Goal: Task Accomplishment & Management: Manage account settings

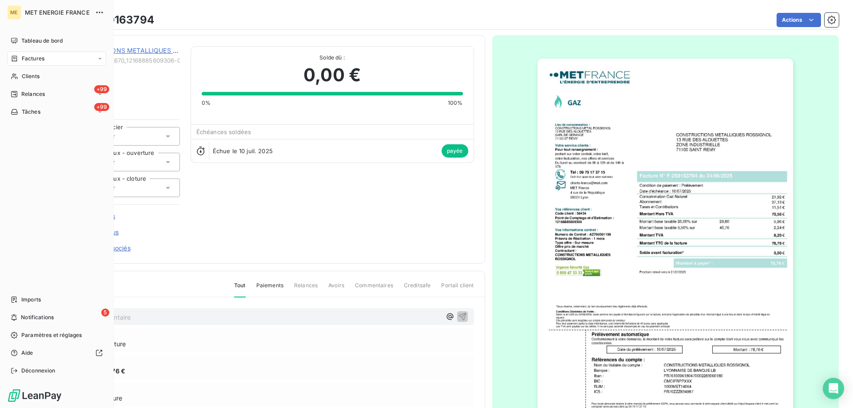
scroll to position [84, 0]
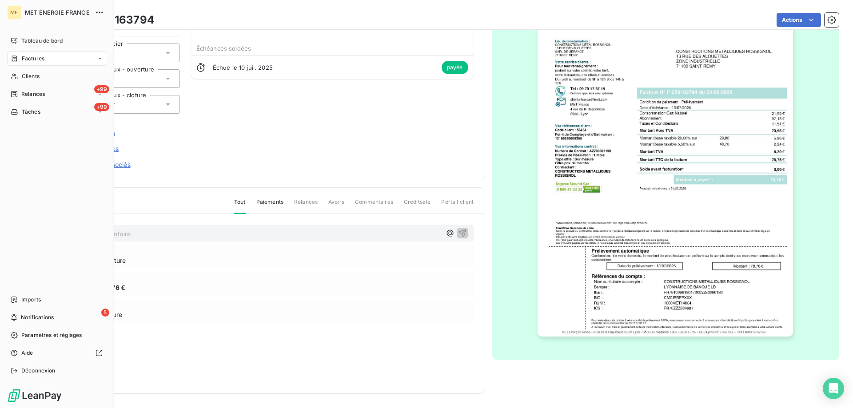
click at [44, 64] on div "Factures" at bounding box center [56, 59] width 99 height 14
click at [27, 80] on span "Clients" at bounding box center [31, 76] width 18 height 8
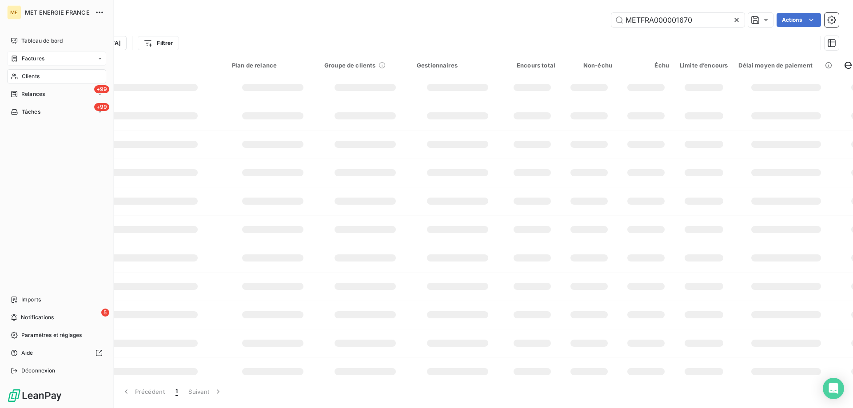
click at [29, 60] on span "Factures" at bounding box center [33, 59] width 23 height 8
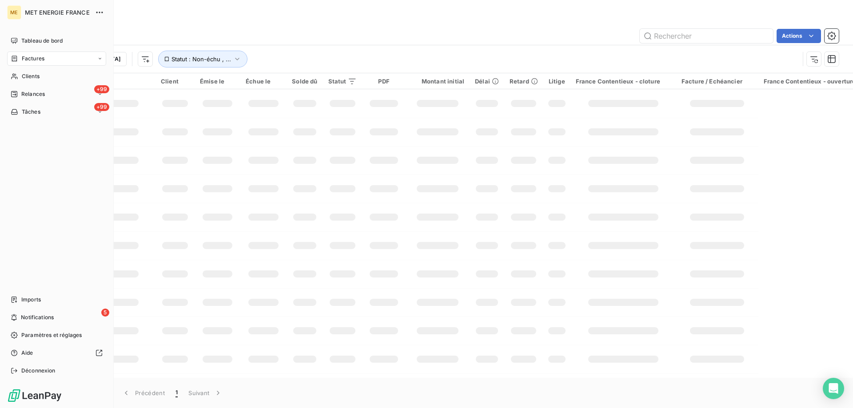
click at [24, 52] on div "Factures" at bounding box center [56, 59] width 99 height 14
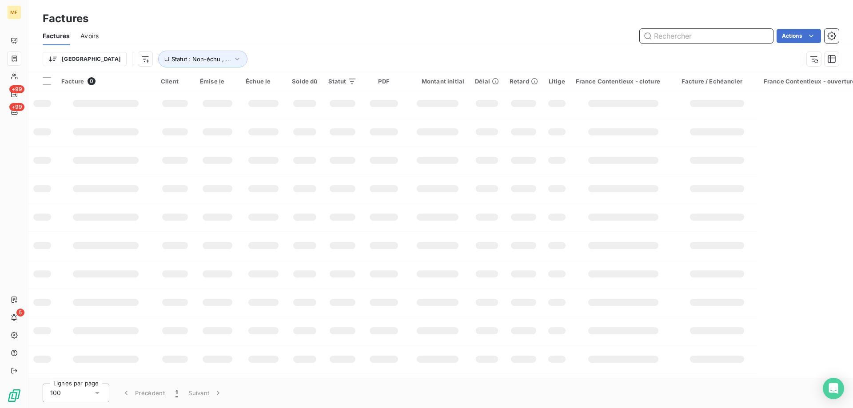
click at [707, 32] on input "text" at bounding box center [706, 36] width 133 height 14
type input "F"
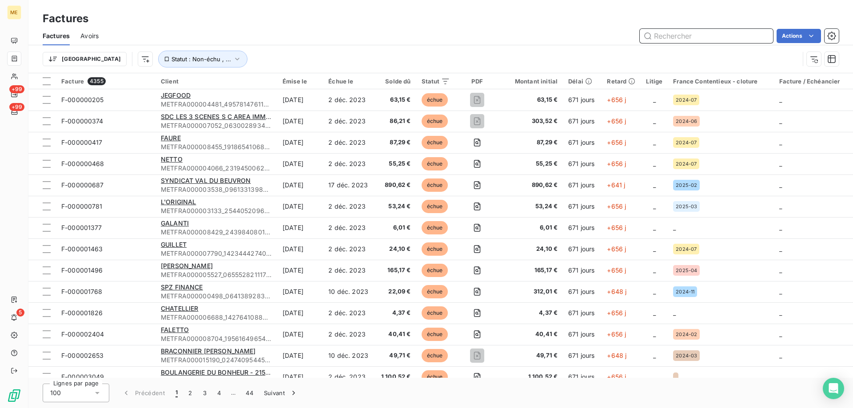
click at [678, 40] on input "text" at bounding box center [706, 36] width 133 height 14
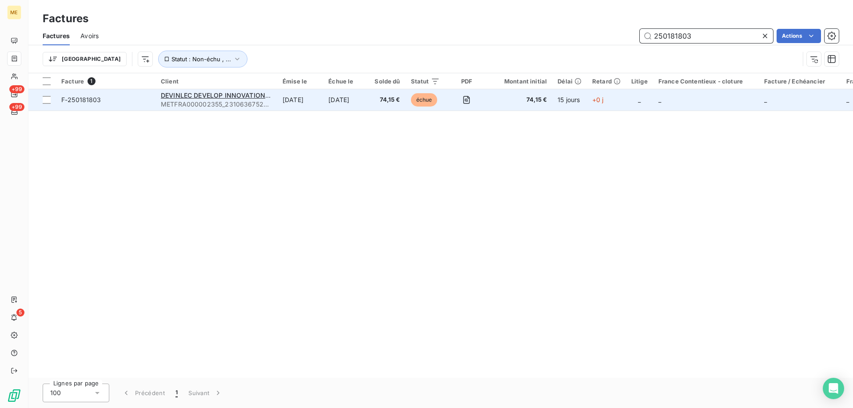
type input "250181803"
click at [143, 100] on span "F-250181803" at bounding box center [105, 100] width 89 height 9
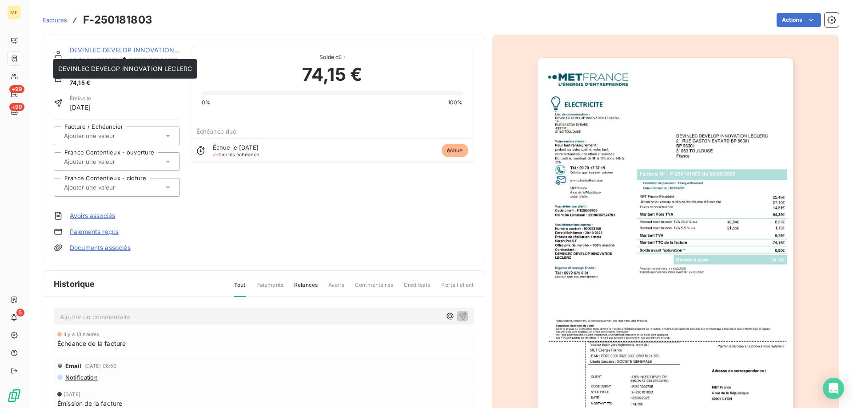
click at [125, 50] on link "DEVINLEC DEVELOP INNOVATION LECLERC" at bounding box center [137, 50] width 134 height 8
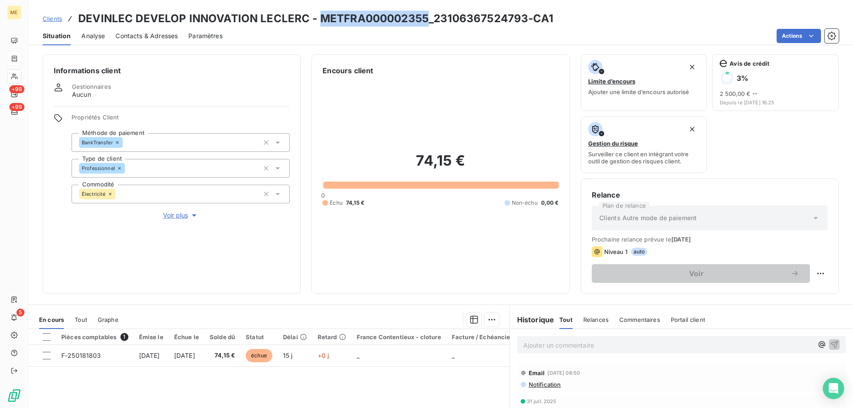
copy h3 "METFRA000002355"
drag, startPoint x: 425, startPoint y: 18, endPoint x: 328, endPoint y: 15, distance: 96.5
click at [321, 17] on h3 "DEVINLEC DEVELOP INNOVATION LECLERC - METFRA000002355_23106367524793-CA1" at bounding box center [315, 19] width 475 height 16
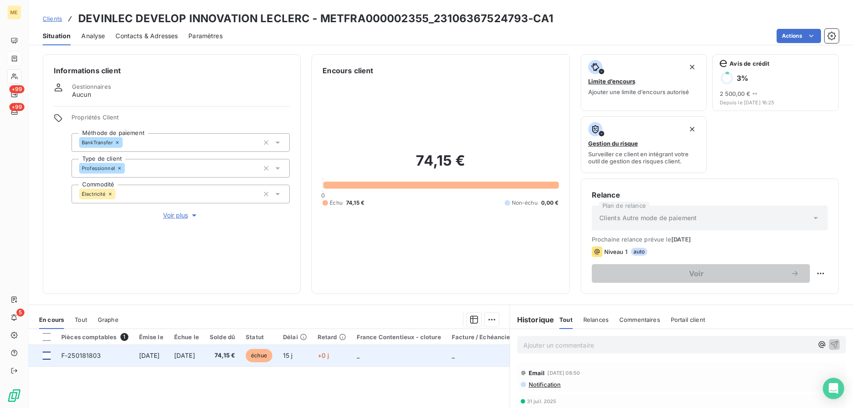
click at [48, 355] on div at bounding box center [47, 356] width 8 height 8
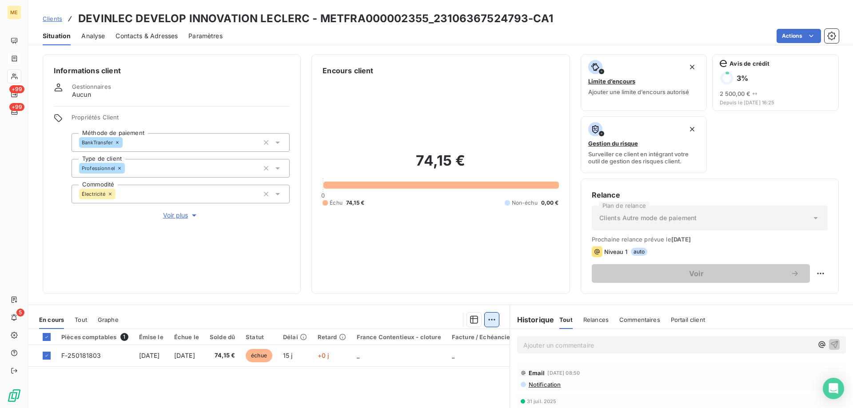
click at [487, 322] on html "ME +99 +99 5 Clients DEVINLEC DEVELOP INNOVATION LECLERC - METFRA000002355_2310…" at bounding box center [426, 204] width 853 height 408
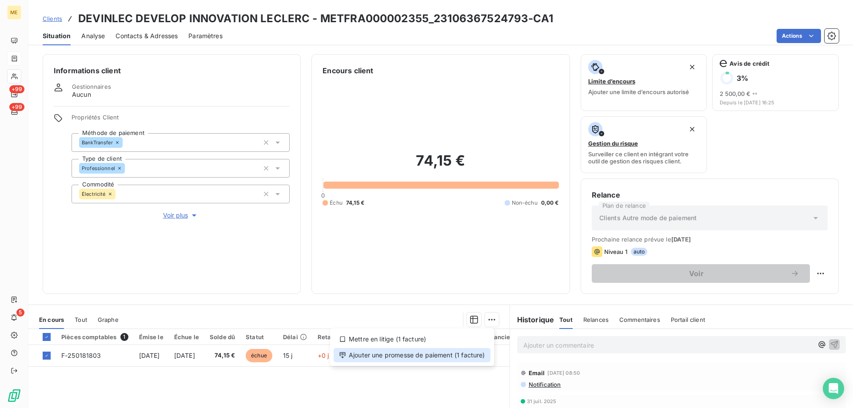
click at [453, 358] on div "Ajouter une promesse de paiement (1 facture)" at bounding box center [412, 355] width 157 height 14
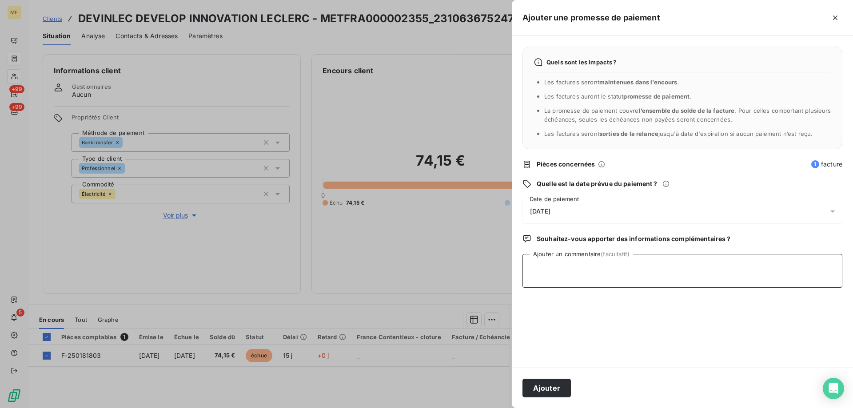
click at [587, 260] on textarea "Ajouter un commentaire (facultatif)" at bounding box center [682, 271] width 320 height 34
click at [530, 267] on textarea "Ajouter un commentaire (facultatif)" at bounding box center [682, 271] width 320 height 34
paste textarea "18/09/2025 12:28"
click at [700, 267] on textarea "Kenza / 18/09/2025 12:28 / avis de virement effectué le 18/09/2025" at bounding box center [682, 271] width 320 height 34
click at [787, 263] on textarea "Kenza / 18/09/2025 12:28 / avis de virement effectué le 15/09/2025" at bounding box center [682, 271] width 320 height 34
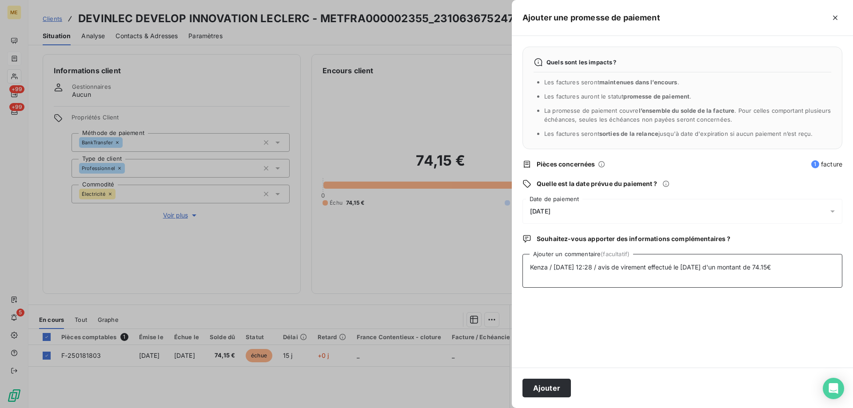
type textarea "Kenza / 18/09/2025 12:28 / avis de virement effectué le 15/09/2025 d'un montant…"
click at [600, 215] on div "[DATE]" at bounding box center [682, 211] width 320 height 25
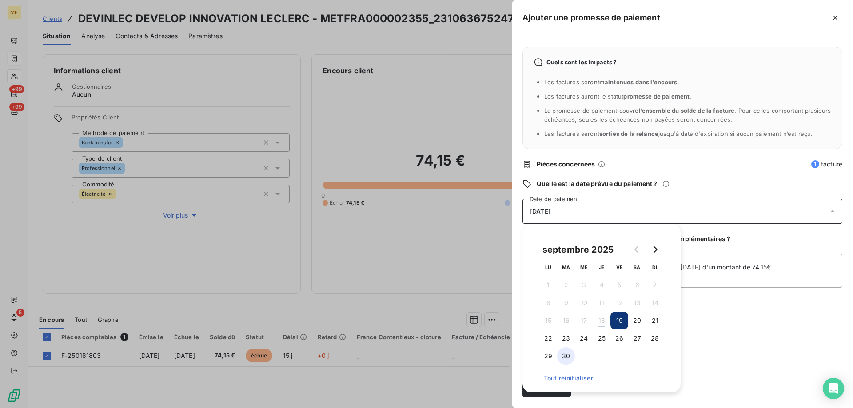
drag, startPoint x: 570, startPoint y: 355, endPoint x: 568, endPoint y: 361, distance: 5.6
click at [569, 355] on button "30" at bounding box center [566, 356] width 18 height 18
drag, startPoint x: 770, startPoint y: 346, endPoint x: 766, endPoint y: 343, distance: 4.8
click at [766, 343] on div "Quels sont les impacts ? Les factures seront maintenues dans l’encours . Les fa…" at bounding box center [682, 202] width 341 height 332
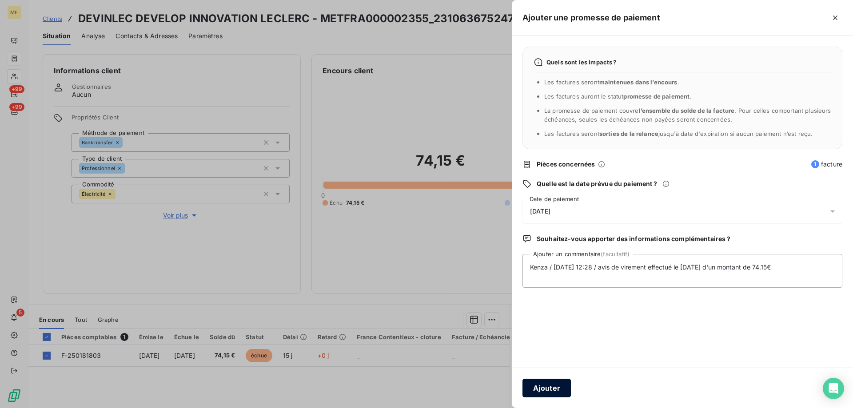
click at [559, 385] on button "Ajouter" at bounding box center [546, 388] width 48 height 19
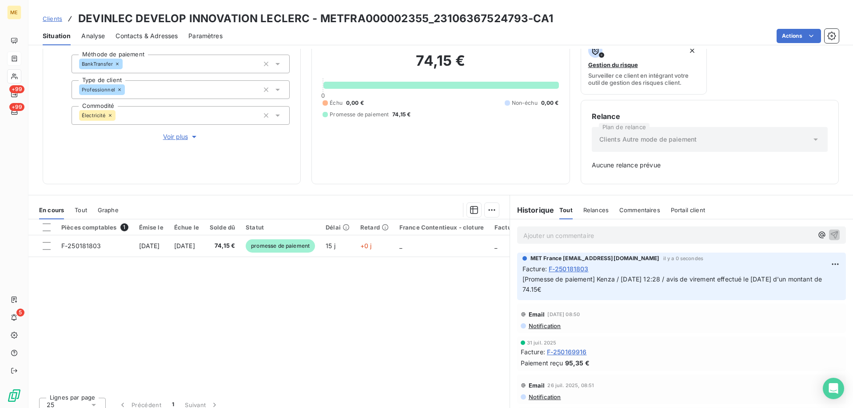
scroll to position [88, 0]
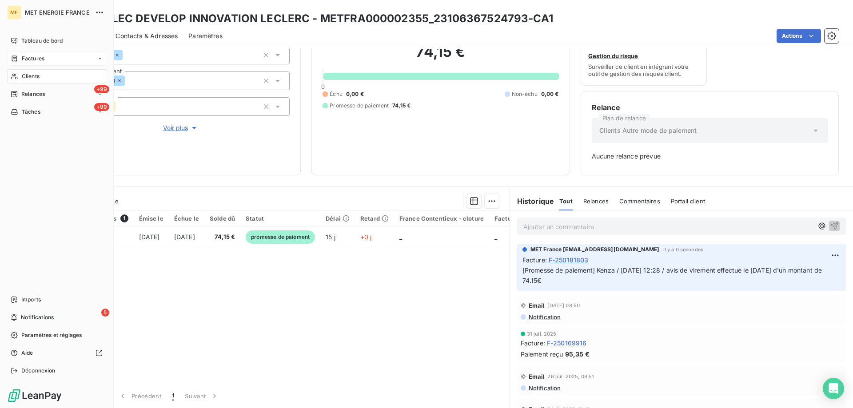
click at [28, 52] on nav "Tableau de bord Factures Clients +99 Relances +99 Tâches" at bounding box center [56, 76] width 99 height 85
click at [28, 59] on span "Factures" at bounding box center [33, 59] width 23 height 8
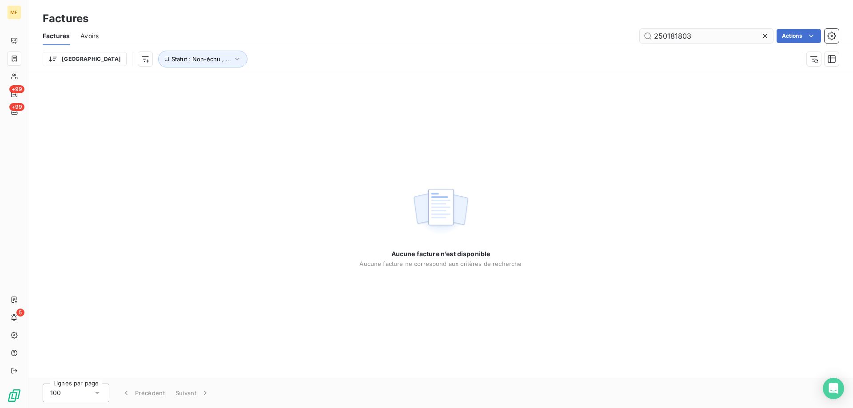
click at [709, 32] on input "250181803" at bounding box center [706, 36] width 133 height 14
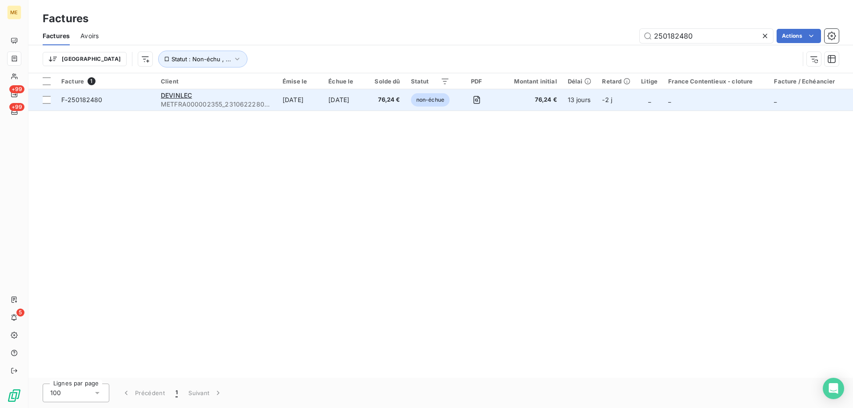
type input "250182480"
click at [144, 103] on span "F-250182480" at bounding box center [105, 100] width 89 height 9
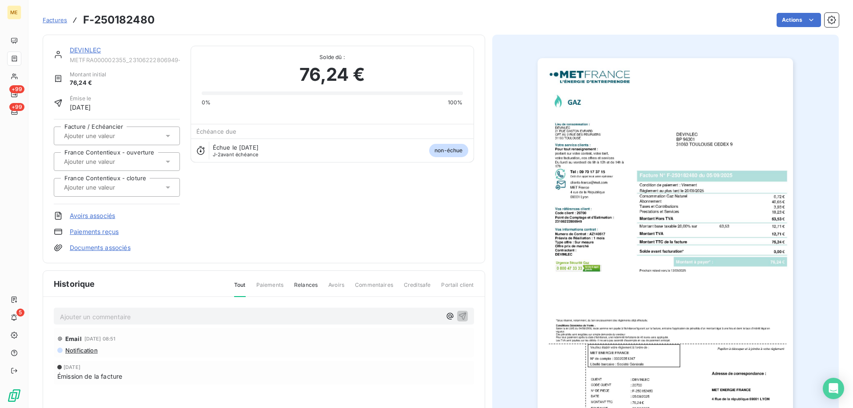
click at [86, 50] on link "DEVINLEC" at bounding box center [85, 50] width 31 height 8
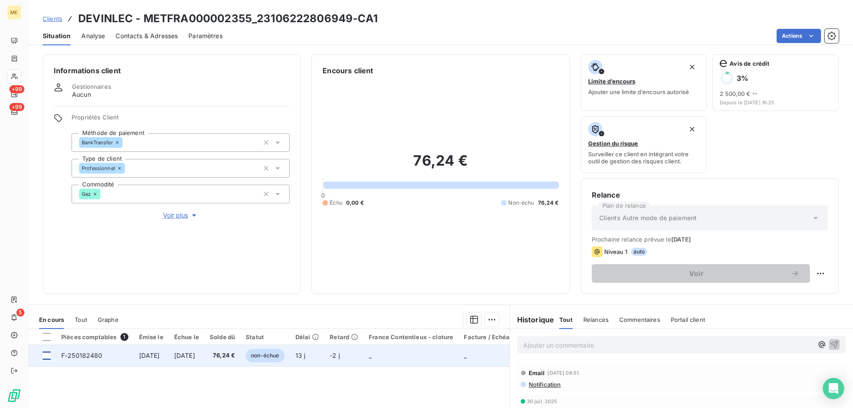
click at [46, 358] on div at bounding box center [47, 356] width 8 height 8
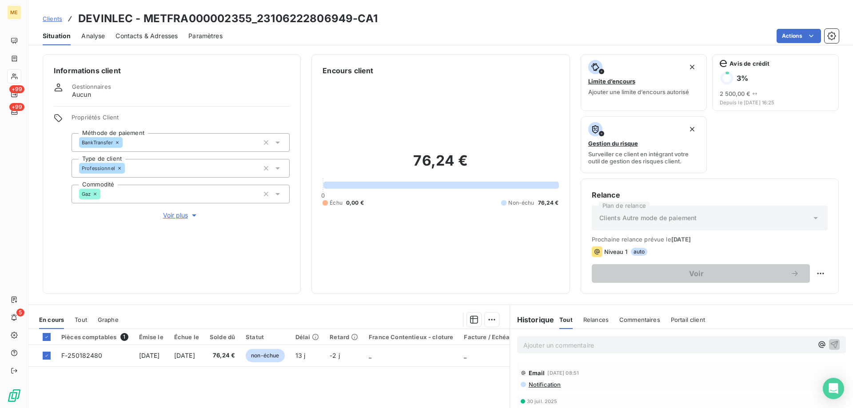
click at [557, 348] on p "Ajouter un commentaire ﻿" at bounding box center [668, 345] width 290 height 11
click at [488, 319] on html "ME +99 +99 5 Clients DEVINLEC - METFRA000002355_23106222806949-CA1 Situation An…" at bounding box center [426, 204] width 853 height 408
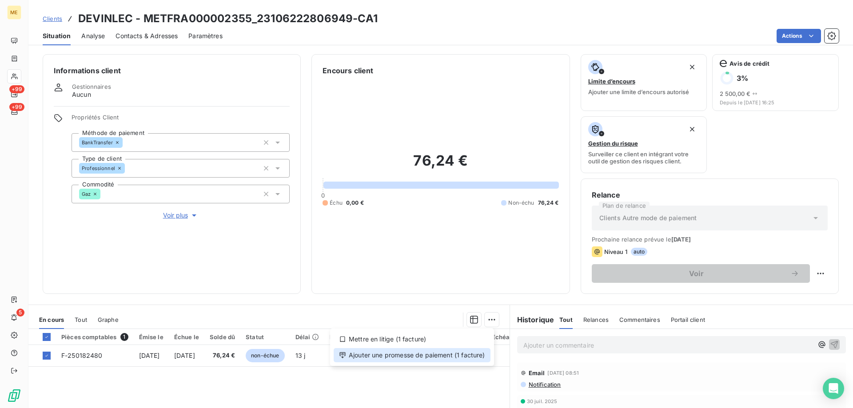
click at [447, 356] on div "Ajouter une promesse de paiement (1 facture)" at bounding box center [412, 355] width 157 height 14
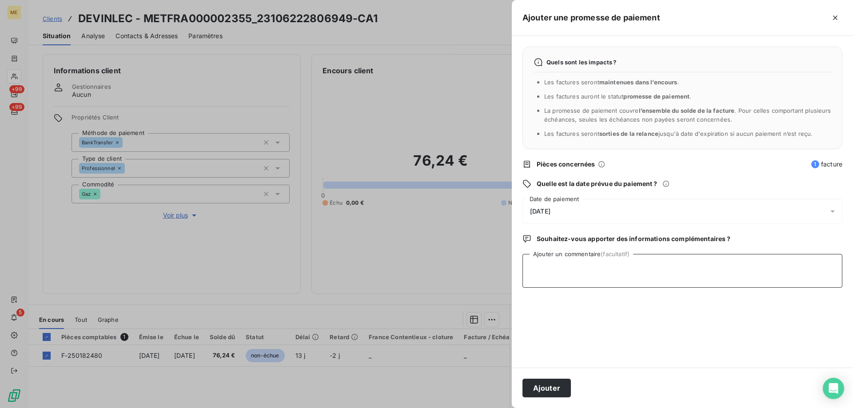
click at [552, 271] on textarea "Ajouter un commentaire (facultatif)" at bounding box center [682, 271] width 320 height 34
click at [594, 268] on textarea "Kenza / interaction du / Avis de virement effectué le 15/09/2025 d'un montant d…" at bounding box center [682, 271] width 320 height 34
paste textarea "18/09/2025 12:26"
type textarea "Kenza / interaction du 18/09/2025 12:26 / Avis de virement effectué le 15/09/20…"
click at [594, 208] on div "[DATE]" at bounding box center [682, 211] width 320 height 25
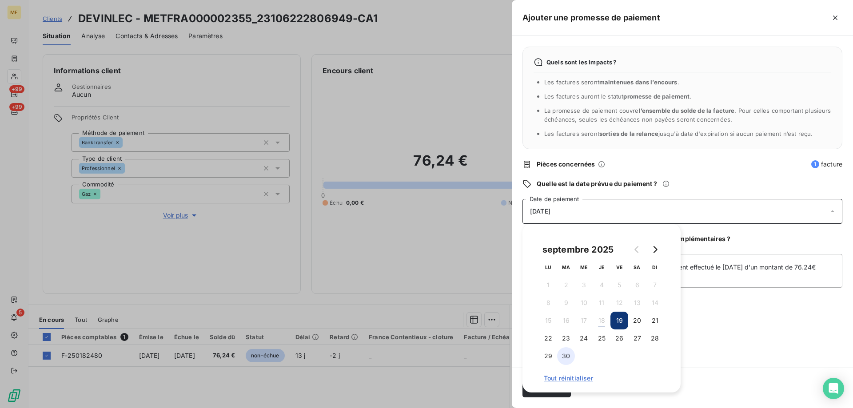
click at [569, 356] on button "30" at bounding box center [566, 356] width 18 height 18
click at [752, 340] on div "Quels sont les impacts ? Les factures seront maintenues dans l’encours . Les fa…" at bounding box center [682, 202] width 341 height 332
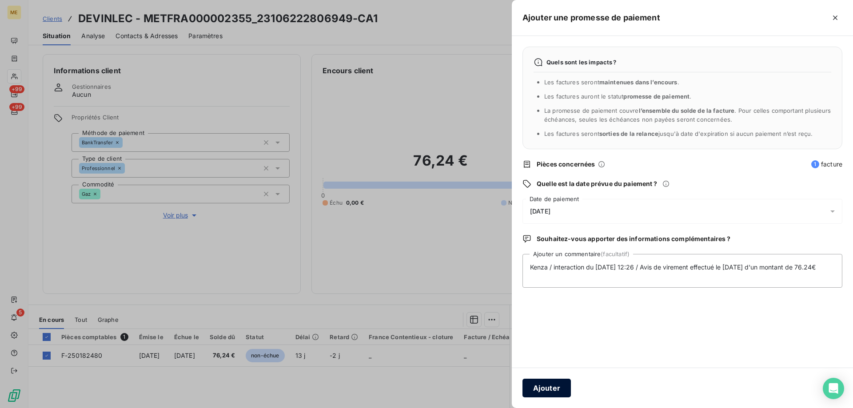
click at [550, 382] on button "Ajouter" at bounding box center [546, 388] width 48 height 19
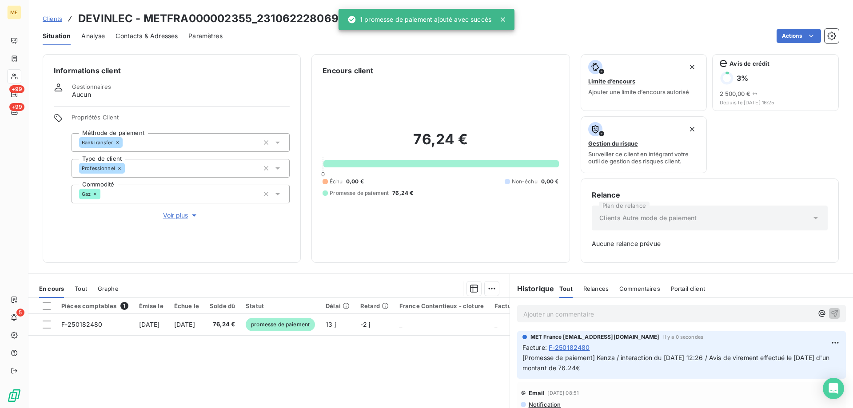
click at [22, 77] on div "ME +99 +99 5" at bounding box center [14, 204] width 28 height 408
click at [11, 56] on icon at bounding box center [15, 58] width 8 height 7
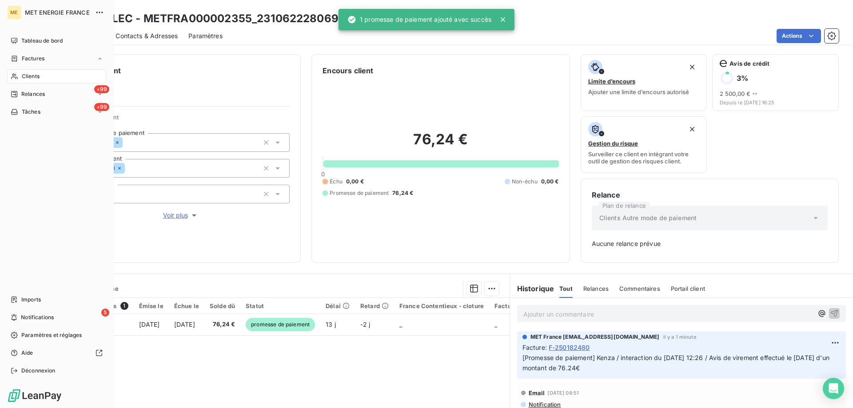
click at [15, 58] on icon at bounding box center [15, 58] width 8 height 7
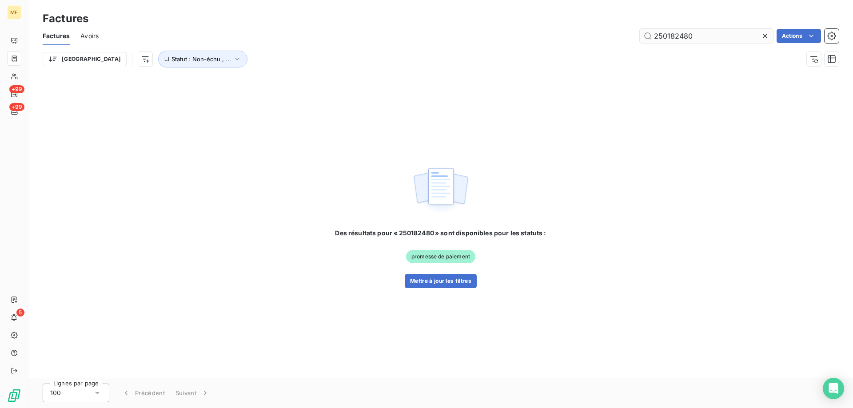
click at [699, 31] on input "250182480" at bounding box center [706, 36] width 133 height 14
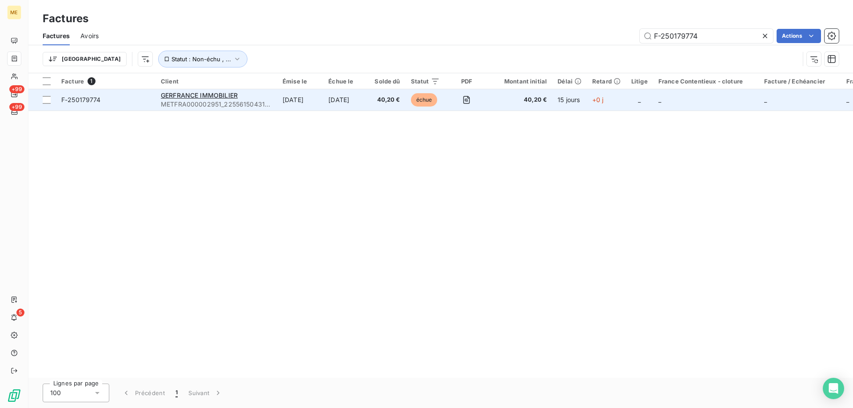
type input "F-250179774"
click at [141, 97] on span "F-250179774" at bounding box center [105, 100] width 89 height 9
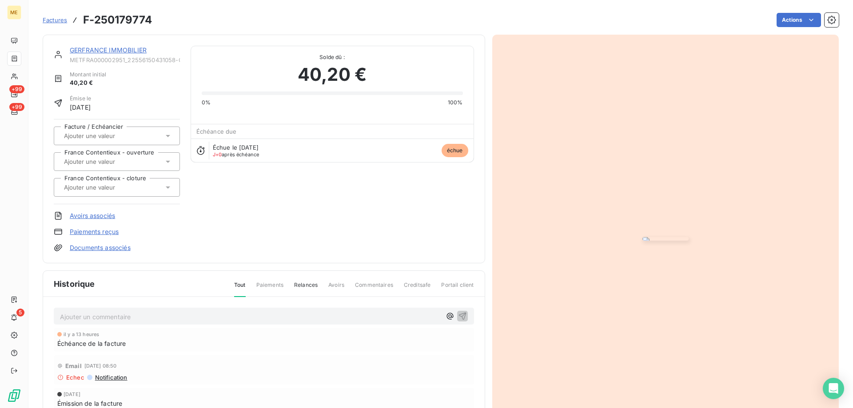
click at [93, 51] on link "GERFRANCE IMMOBILIER" at bounding box center [108, 50] width 77 height 8
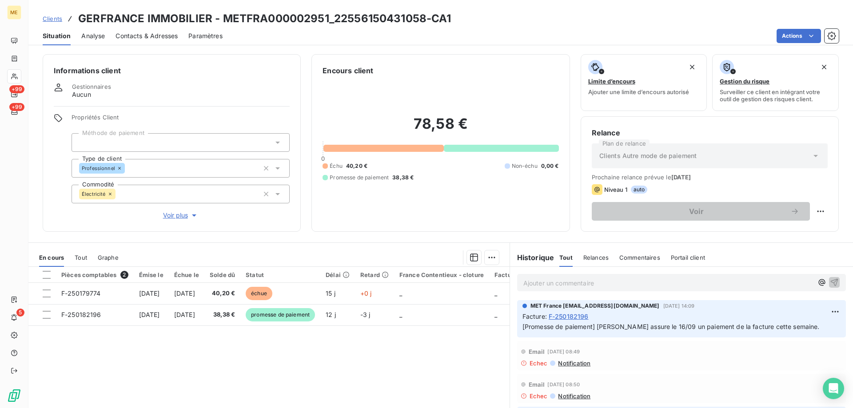
click at [551, 283] on p "Ajouter un commentaire ﻿" at bounding box center [668, 283] width 290 height 11
click at [606, 277] on div "Kenza / interaction du" at bounding box center [668, 282] width 290 height 11
click at [600, 280] on p "Kenza / interaction du" at bounding box center [668, 283] width 290 height 10
click at [770, 286] on p "Kenza / interaction du 17/09/2025 22:49 / avis de virement d'un montant global …" at bounding box center [668, 283] width 290 height 10
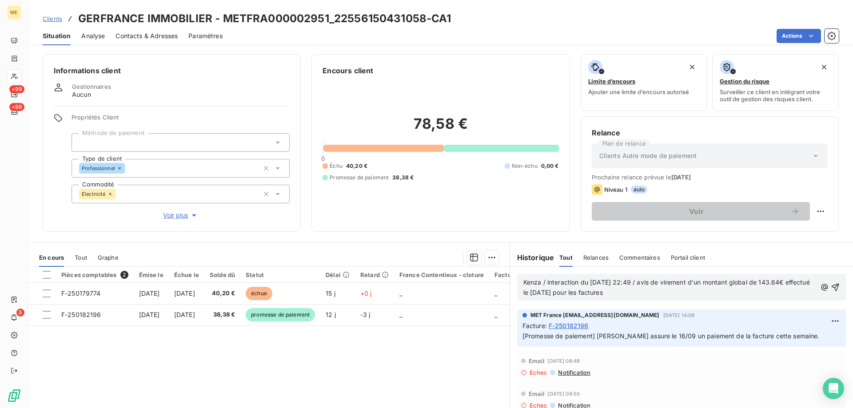
click at [656, 293] on p "Kenza / interaction du 17/09/2025 22:49 / avis de virement d'un montant global …" at bounding box center [669, 288] width 293 height 20
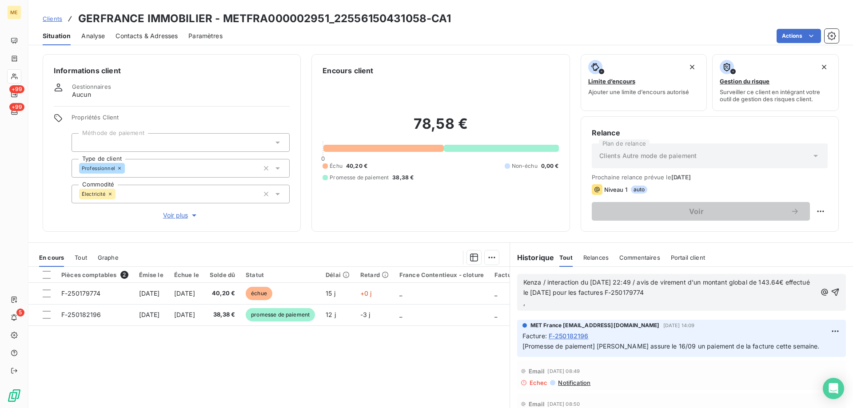
click at [708, 299] on p "," at bounding box center [669, 303] width 293 height 10
click at [697, 296] on p "Kenza / interaction du 17/09/2025 22:49 / avis de virement d'un montant global …" at bounding box center [669, 288] width 293 height 20
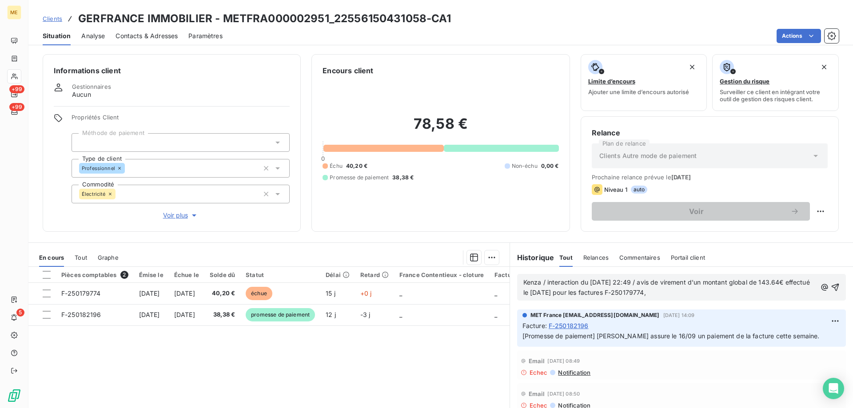
click at [716, 295] on p "Kenza / interaction du 17/09/2025 22:49 / avis de virement d'un montant global …" at bounding box center [669, 288] width 293 height 20
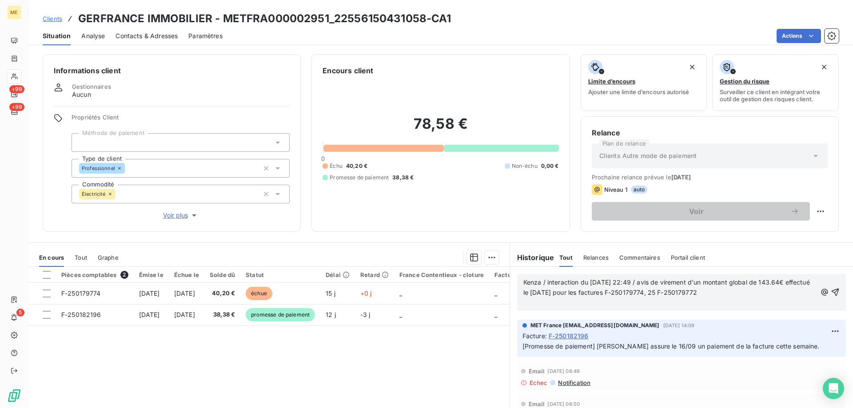
click at [690, 295] on span "Kenza / interaction du 17/09/2025 22:49 / avis de virement d'un montant global …" at bounding box center [667, 288] width 288 height 18
click at [690, 292] on span "Kenza / interaction du 17/09/2025 22:49 / avis de virement d'un montant global …" at bounding box center [667, 288] width 288 height 18
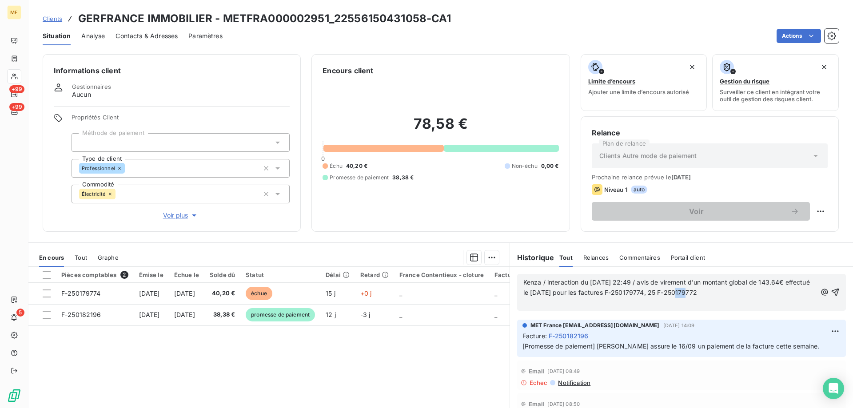
click at [690, 292] on span "Kenza / interaction du 17/09/2025 22:49 / avis de virement d'un montant global …" at bounding box center [667, 288] width 288 height 18
click at [741, 294] on p "Kenza / interaction du 17/09/2025 22:49 / avis de virement d'un montant global …" at bounding box center [669, 288] width 293 height 20
click at [750, 295] on p "Kenza / interaction du 17/09/2025 22:49 / avis de virement d'un montant global …" at bounding box center [669, 288] width 293 height 20
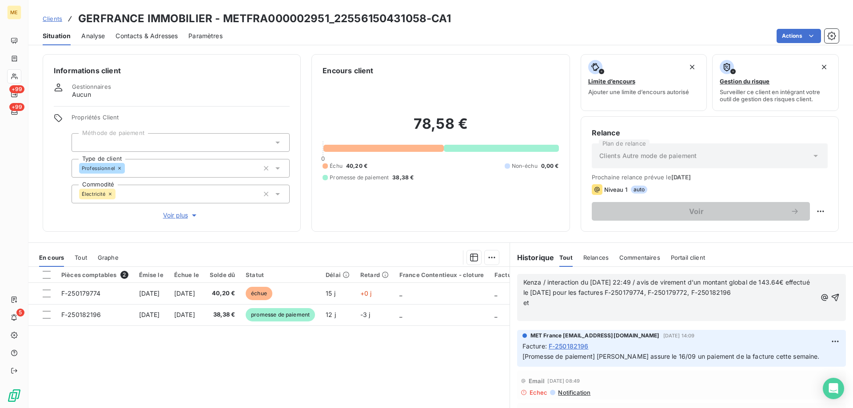
click at [588, 308] on p "﻿" at bounding box center [669, 313] width 293 height 10
click at [594, 303] on p "et" at bounding box center [669, 303] width 293 height 10
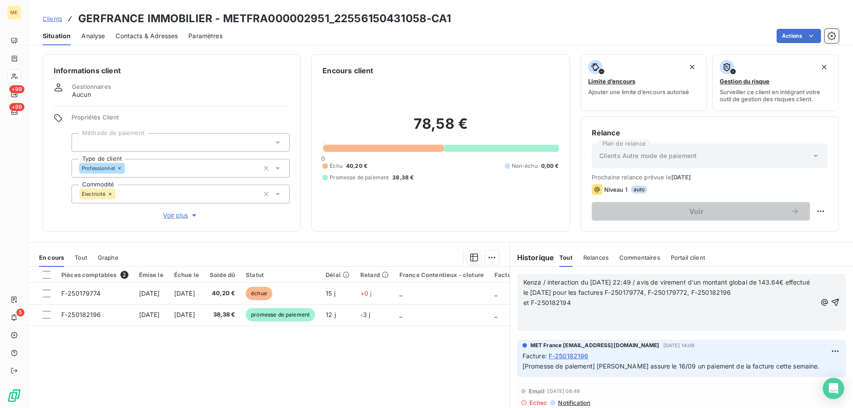
click at [780, 295] on p "Kenza / interaction du 17/09/2025 22:49 / avis de virement d'un montant global …" at bounding box center [669, 288] width 293 height 20
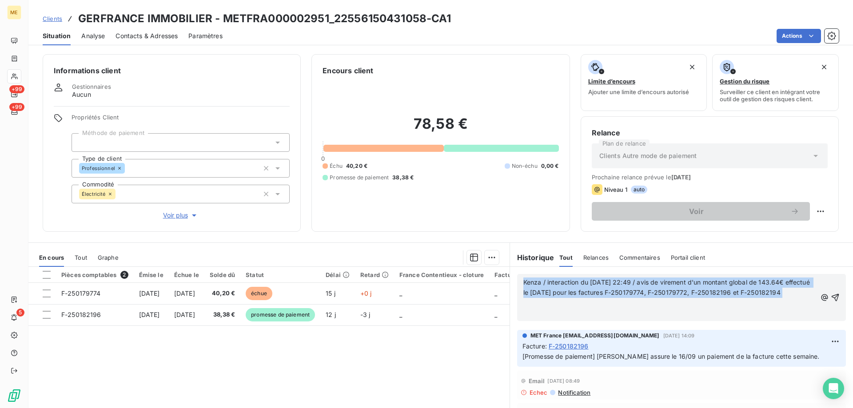
copy div "Kenza / interaction du 17/09/2025 22:49 / avis de virement d'un montant global …"
drag, startPoint x: 645, startPoint y: 310, endPoint x: 518, endPoint y: 285, distance: 129.0
click at [518, 285] on div "Kenza / interaction du 17/09/2025 22:49 / avis de virement d'un montant global …" at bounding box center [681, 297] width 329 height 47
click at [48, 275] on div at bounding box center [47, 275] width 8 height 8
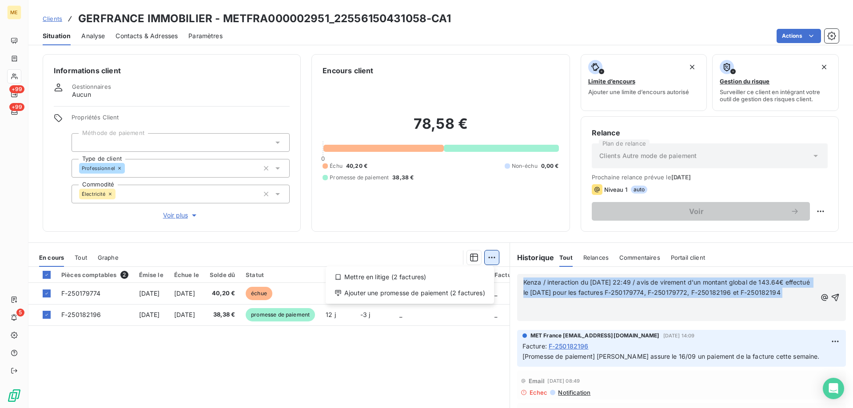
click at [486, 259] on html "ME +99 +99 5 Clients GERFRANCE IMMOBILIER - METFRA000002951_22556150431058-CA1 …" at bounding box center [426, 204] width 853 height 408
click at [454, 296] on div "Ajouter une promesse de paiement (2 factures)" at bounding box center [409, 293] width 161 height 14
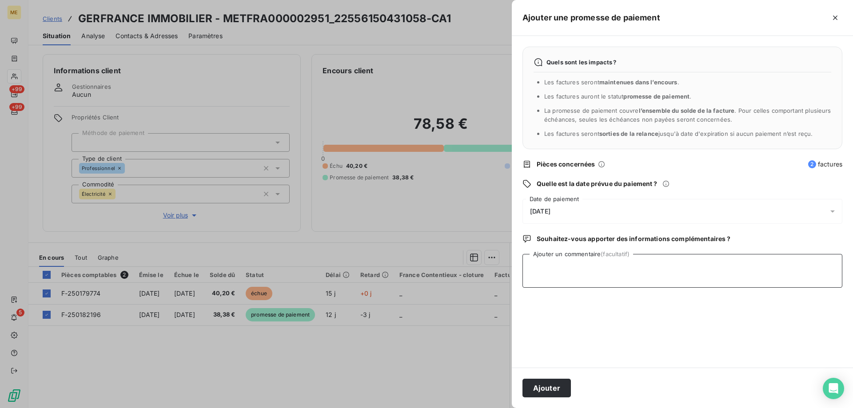
click at [594, 260] on textarea "Ajouter un commentaire (facultatif)" at bounding box center [682, 271] width 320 height 34
paste textarea "Kenza / interaction du [DATE] 22:49 / avis de virement d'un montant global de 1…"
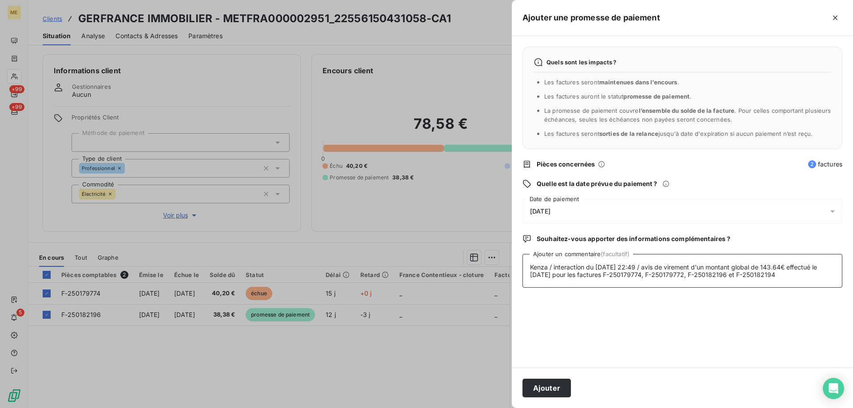
scroll to position [14, 0]
type textarea "Kenza / interaction du [DATE] 22:49 / avis de virement d'un montant global de 1…"
click at [572, 207] on div "[DATE]" at bounding box center [682, 211] width 320 height 25
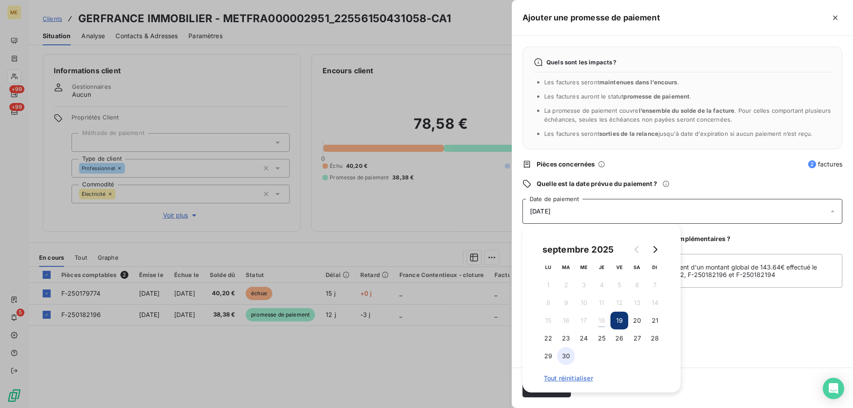
click at [568, 353] on button "30" at bounding box center [566, 356] width 18 height 18
click at [691, 338] on div "Quels sont les impacts ? Les factures seront maintenues dans l’encours . Les fa…" at bounding box center [682, 202] width 341 height 332
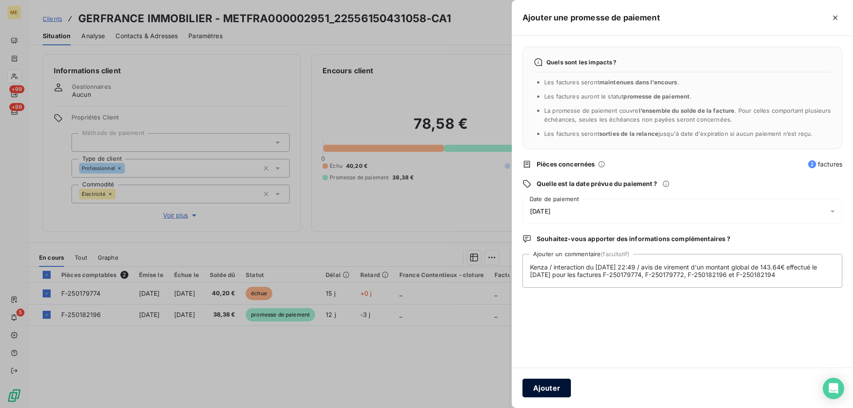
click at [537, 389] on button "Ajouter" at bounding box center [546, 388] width 48 height 19
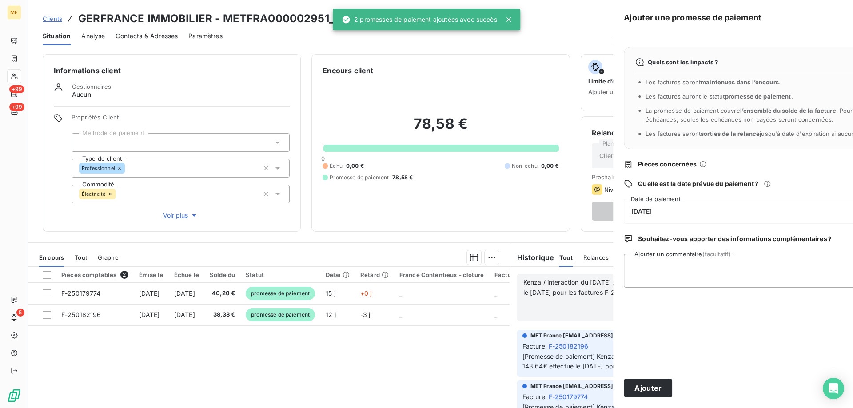
scroll to position [0, 0]
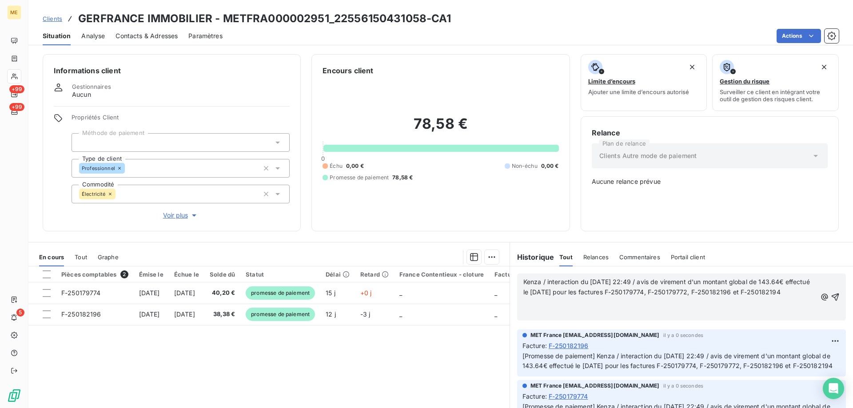
click at [517, 275] on span "Kenza / interaction du 17/09/2025 22:49 / avis de virement d'un montant global …" at bounding box center [681, 297] width 329 height 47
click at [533, 289] on div "Kenza / interaction du 17/09/2025 22:49 / avis de virement d'un montant global …" at bounding box center [669, 297] width 293 height 41
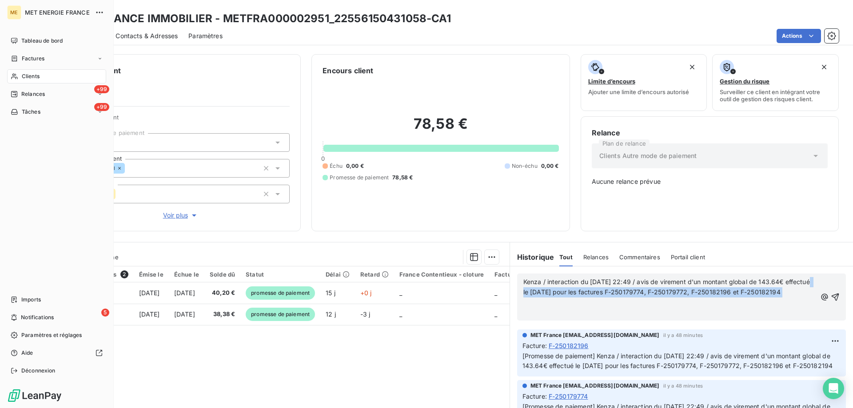
click at [20, 74] on div "Clients" at bounding box center [56, 76] width 99 height 14
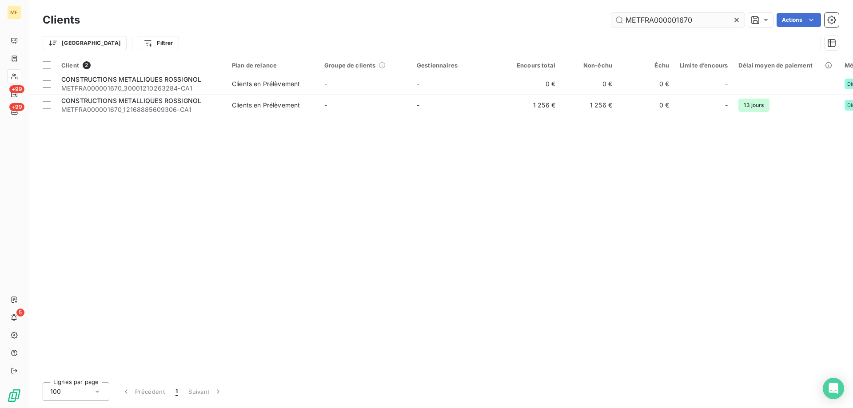
click at [660, 24] on input "METFRA000001670" at bounding box center [677, 20] width 133 height 14
click at [660, 22] on input "METFRA000001670" at bounding box center [677, 20] width 133 height 14
click at [660, 19] on input "METFRA000001670" at bounding box center [677, 20] width 133 height 14
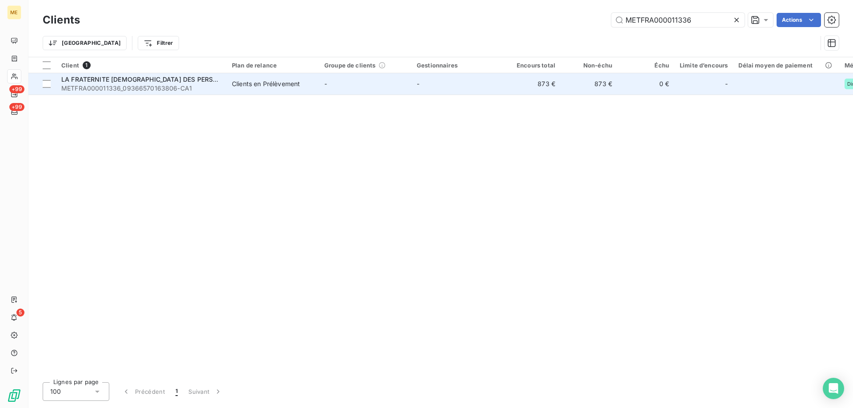
type input "METFRA000011336"
click at [194, 83] on div "LA FRATERNITE [DEMOGRAPHIC_DATA] DES PERSONNES MALADES ET HANDICAPEES - [GEOGRA…" at bounding box center [141, 79] width 160 height 9
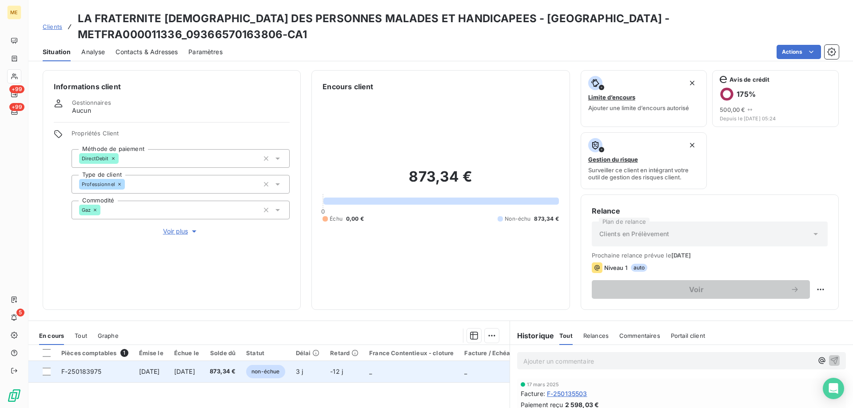
click at [192, 372] on span "[DATE]" at bounding box center [184, 372] width 21 height 8
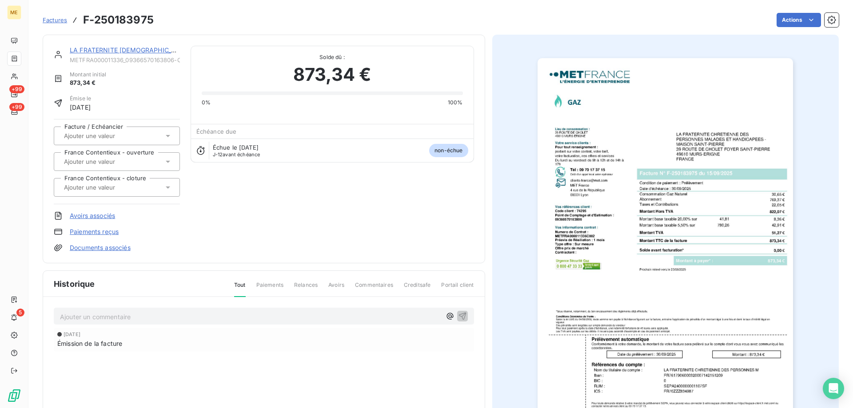
click at [685, 243] on img "button" at bounding box center [665, 239] width 255 height 362
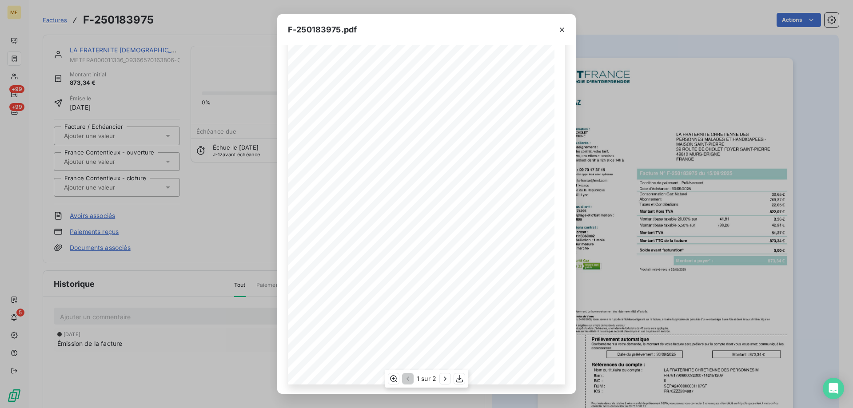
scroll to position [49, 0]
click at [445, 375] on icon "button" at bounding box center [445, 379] width 9 height 9
click at [404, 377] on icon "button" at bounding box center [407, 379] width 9 height 9
click at [562, 32] on icon "button" at bounding box center [562, 29] width 9 height 9
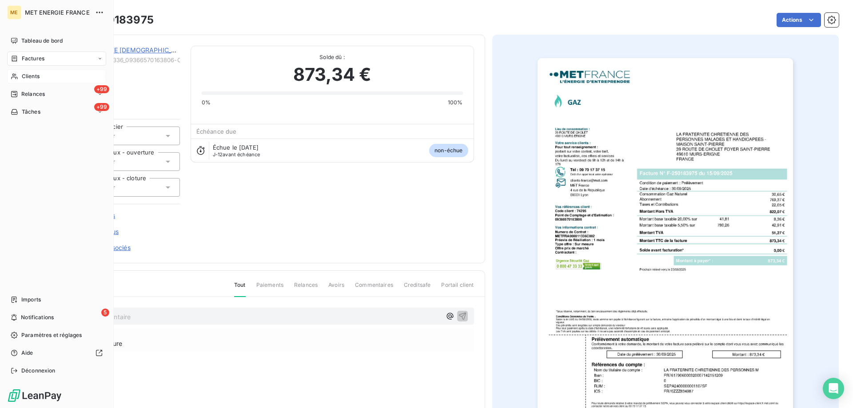
click at [30, 82] on div "Clients" at bounding box center [56, 76] width 99 height 14
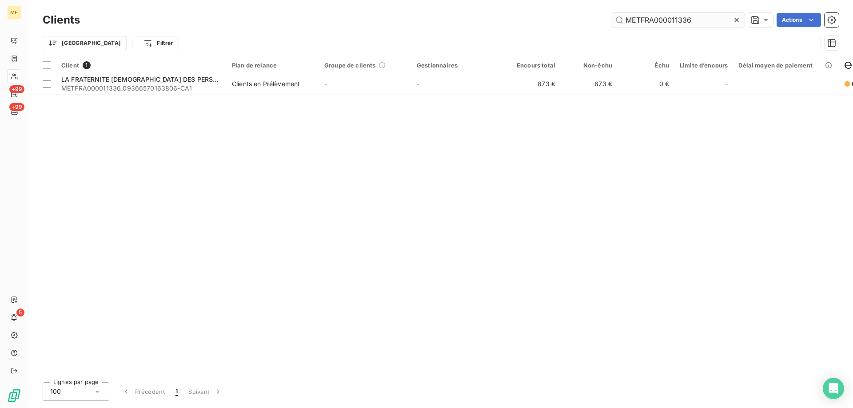
click at [679, 26] on input "METFRA000011336" at bounding box center [677, 20] width 133 height 14
click at [680, 26] on input "METFRA000011336" at bounding box center [677, 20] width 133 height 14
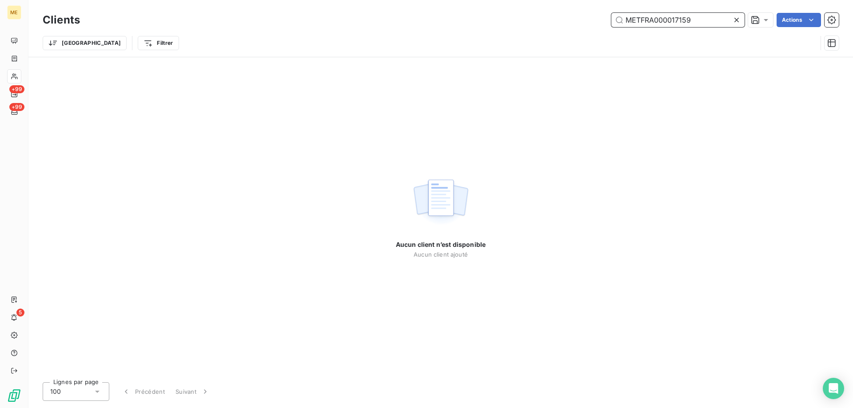
click at [663, 19] on input "METFRA000017159" at bounding box center [677, 20] width 133 height 14
paste input "07406"
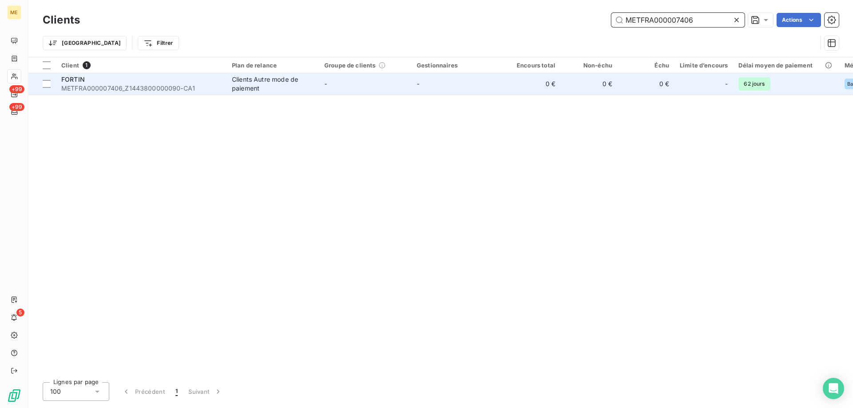
type input "METFRA000007406"
click at [204, 83] on div "FORTIN" at bounding box center [141, 79] width 160 height 9
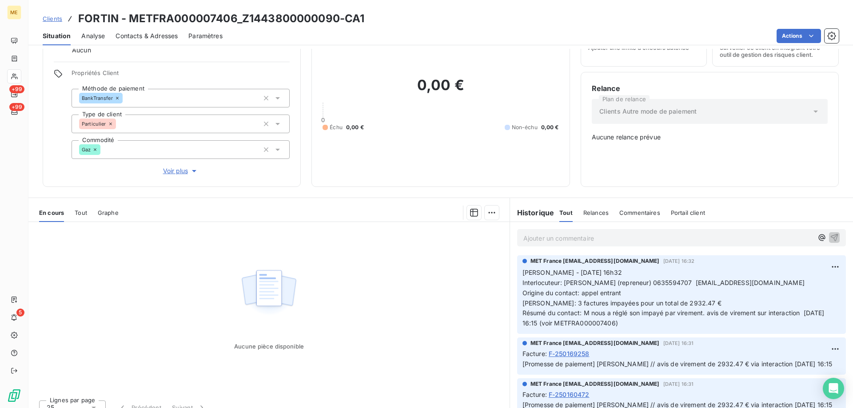
scroll to position [56, 0]
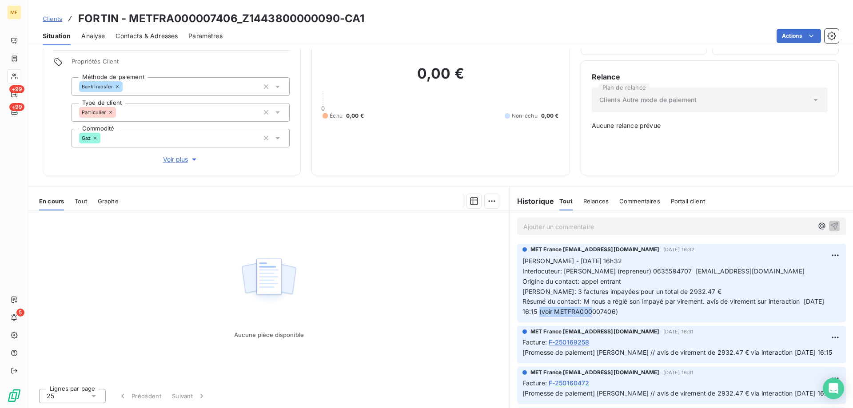
copy span "METFRA000007406"
drag, startPoint x: 649, startPoint y: 311, endPoint x: 590, endPoint y: 309, distance: 59.6
click at [590, 309] on span "[PERSON_NAME] - [DATE] 16h32 Interlocuteur: [PERSON_NAME] (repreneur) 063559470…" at bounding box center [674, 286] width 304 height 58
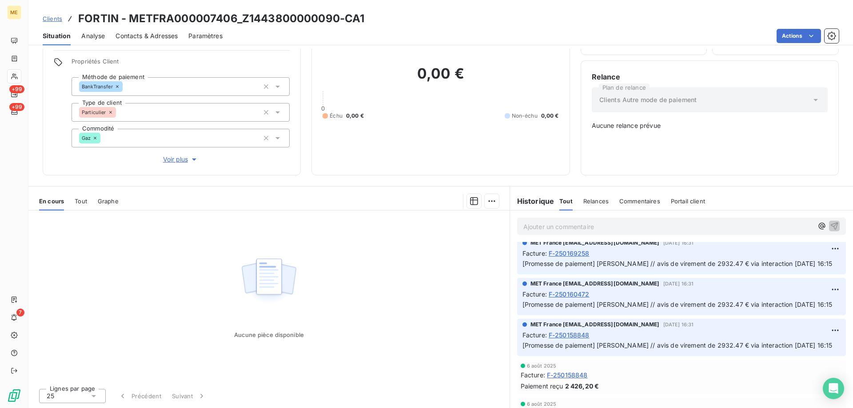
scroll to position [44, 0]
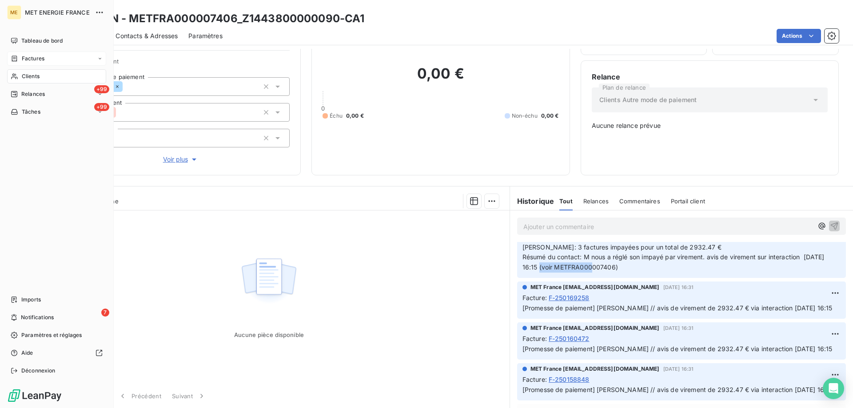
click at [25, 59] on span "Factures" at bounding box center [33, 59] width 23 height 8
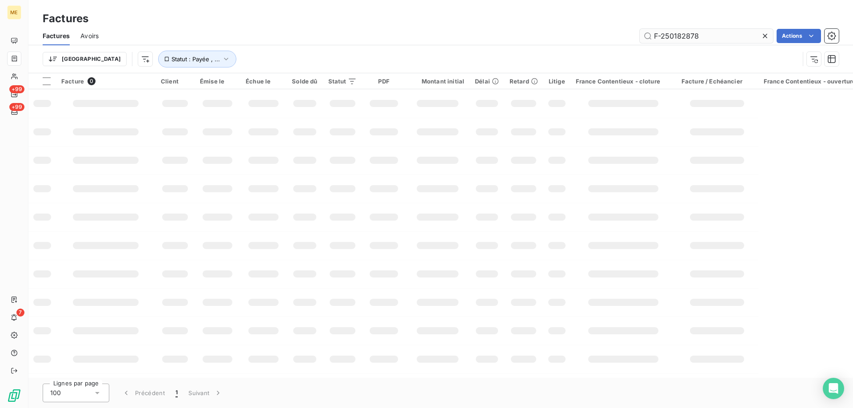
click at [681, 32] on input "F-250182878" at bounding box center [706, 36] width 133 height 14
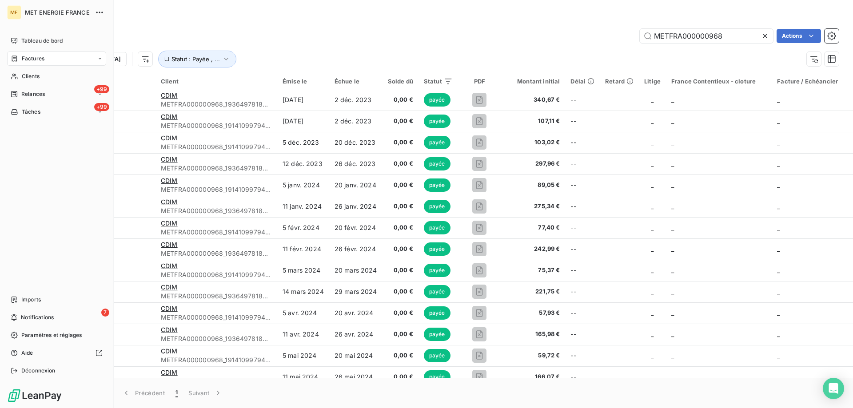
click at [40, 57] on span "Factures" at bounding box center [33, 59] width 23 height 8
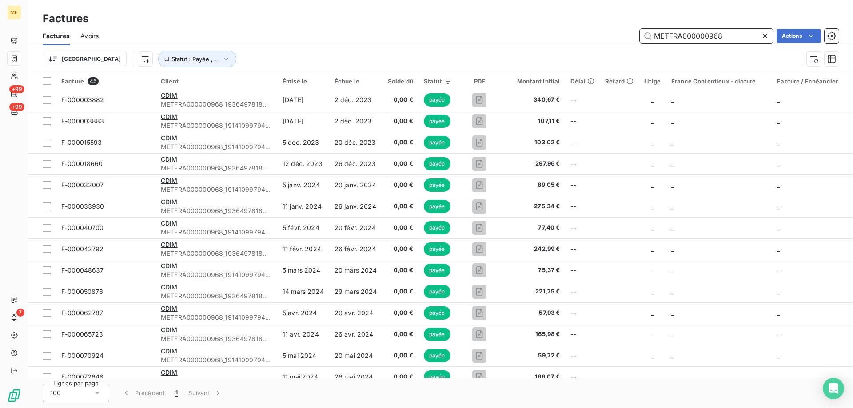
click at [687, 33] on input "METFRA000000968" at bounding box center [706, 36] width 133 height 14
click at [663, 34] on input "METFRA000000968" at bounding box center [706, 36] width 133 height 14
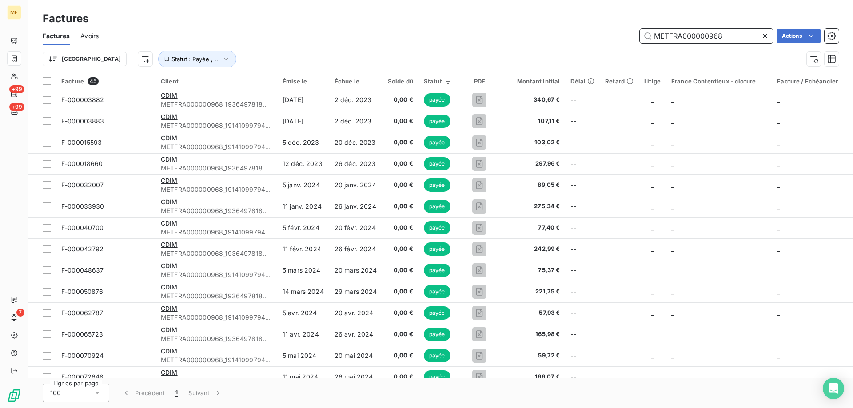
click at [663, 34] on input "METFRA000000968" at bounding box center [706, 36] width 133 height 14
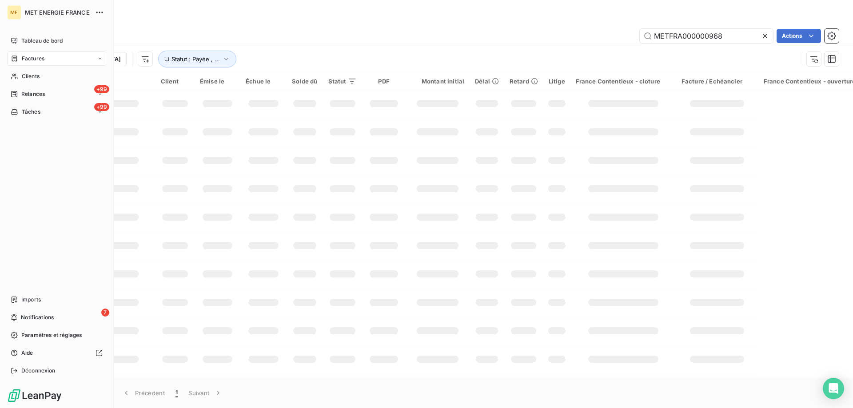
click at [14, 59] on icon at bounding box center [15, 58] width 8 height 7
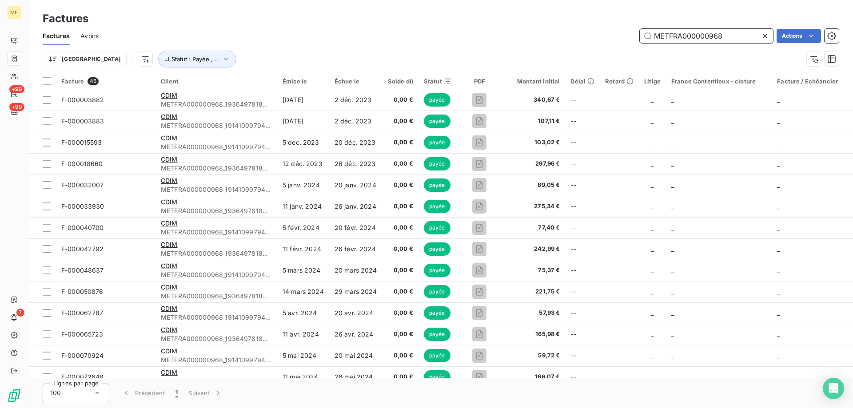
click at [690, 36] on input "METFRA000000968" at bounding box center [706, 36] width 133 height 14
paste input "477476430"
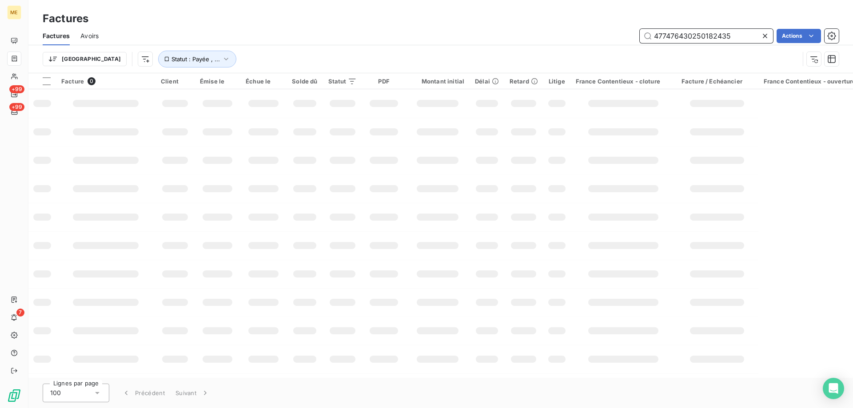
drag, startPoint x: 693, startPoint y: 40, endPoint x: 622, endPoint y: 37, distance: 71.1
click at [626, 37] on div "477476430250182435 Actions" at bounding box center [474, 36] width 730 height 14
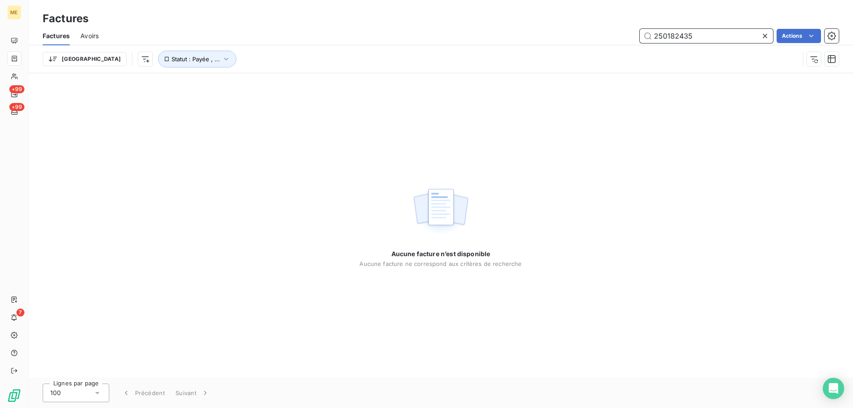
type input "250182435"
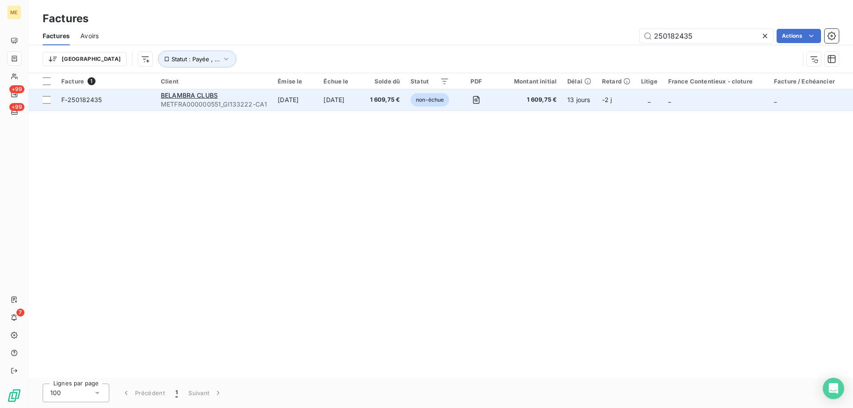
click at [138, 98] on span "F-250182435" at bounding box center [105, 100] width 89 height 9
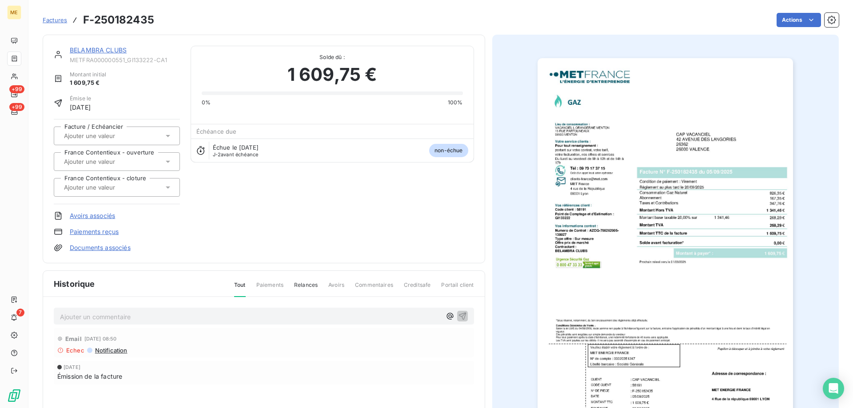
click at [102, 49] on link "BELAMBRA CLUBS" at bounding box center [98, 50] width 57 height 8
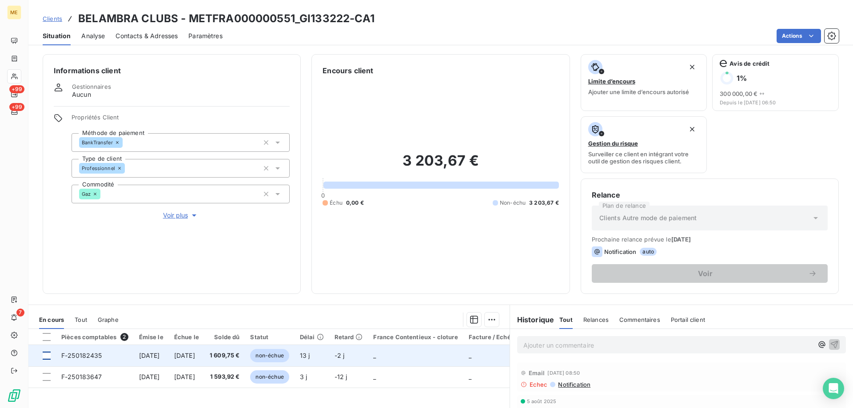
click at [44, 358] on div at bounding box center [47, 356] width 8 height 8
copy span "1 609,75 €"
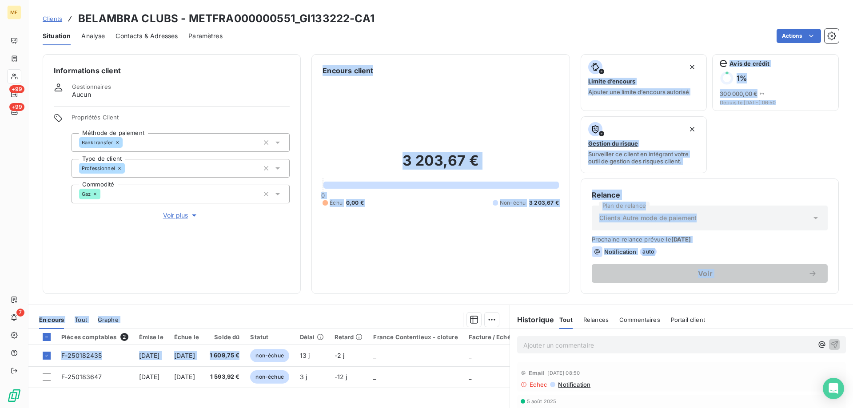
drag, startPoint x: 274, startPoint y: 357, endPoint x: 307, endPoint y: 287, distance: 77.7
click at [274, 282] on div "Informations client Gestionnaires Aucun Propriétés Client Méthode de paiement B…" at bounding box center [440, 228] width 825 height 359
click at [491, 322] on html "ME +99 +99 7 Clients BELAMBRA CLUBS - METFRA000000551_GI133222-CA1 Situation An…" at bounding box center [426, 204] width 853 height 408
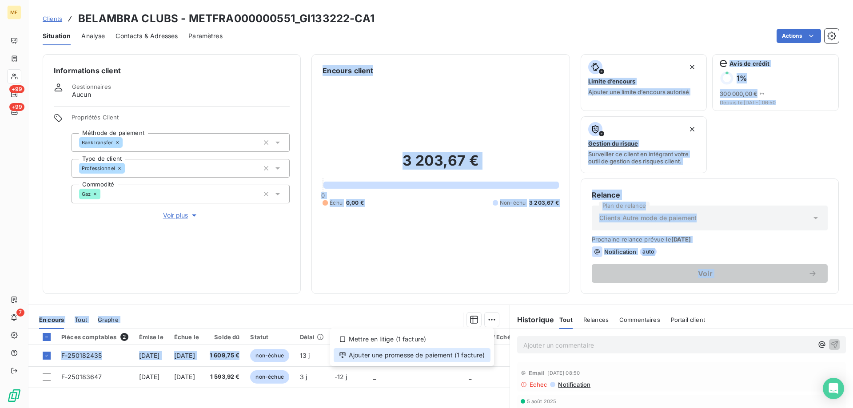
click at [475, 354] on div "Ajouter une promesse de paiement (1 facture)" at bounding box center [412, 355] width 157 height 14
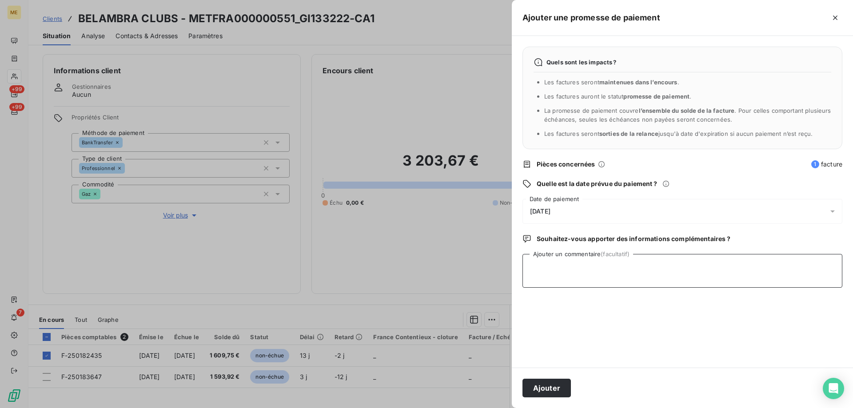
click at [622, 276] on textarea "Ajouter un commentaire (facultatif)" at bounding box center [682, 271] width 320 height 34
paste textarea "1 609,75 €"
click at [600, 265] on textarea "Kenza / interaction du / 1 609,75 €" at bounding box center [682, 271] width 320 height 34
type textarea "Kenza / interaction du /avis de virement effectué le [DATE] d'un montant de 1 6…"
click at [589, 220] on div "[DATE]" at bounding box center [682, 211] width 320 height 25
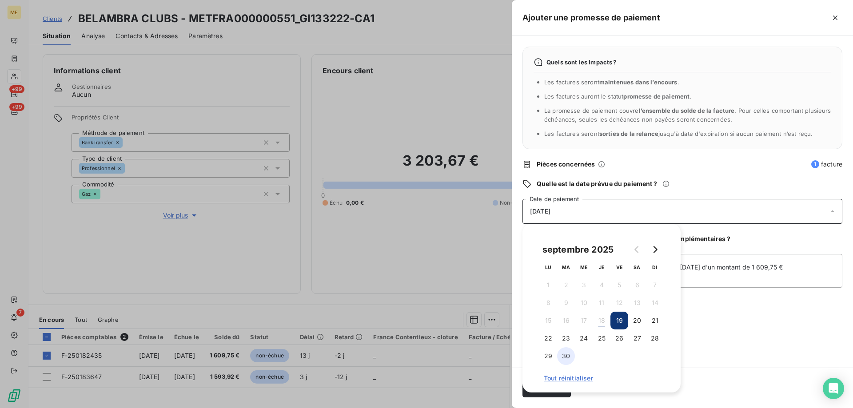
click at [566, 358] on button "30" at bounding box center [566, 356] width 18 height 18
click at [778, 319] on div "Quels sont les impacts ? Les factures seront maintenues dans l’encours . Les fa…" at bounding box center [682, 202] width 341 height 332
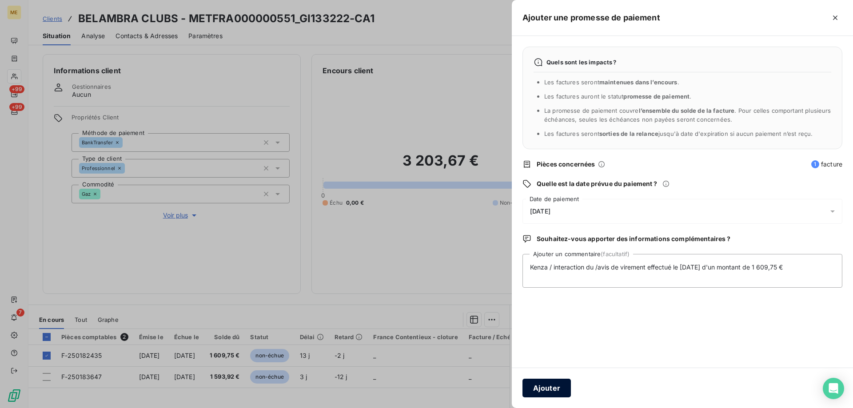
click at [550, 383] on button "Ajouter" at bounding box center [546, 388] width 48 height 19
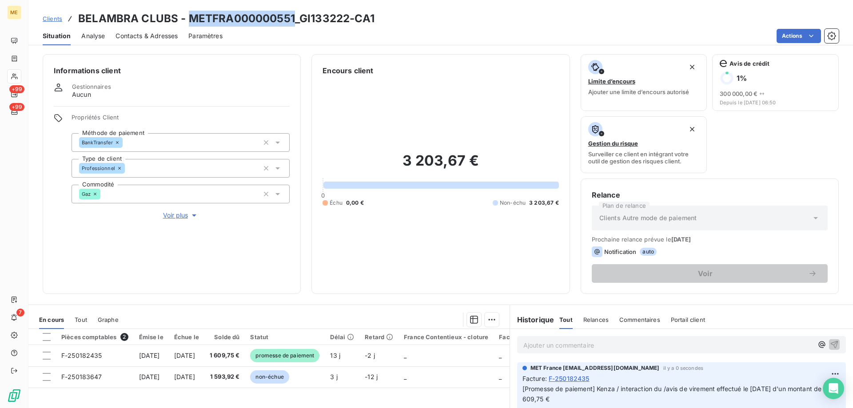
copy h3 "METFRA000000551"
drag, startPoint x: 187, startPoint y: 20, endPoint x: 292, endPoint y: 18, distance: 104.4
click at [292, 18] on h3 "BELAMBRA CLUBS - METFRA000000551_GI133222-CA1" at bounding box center [226, 19] width 296 height 16
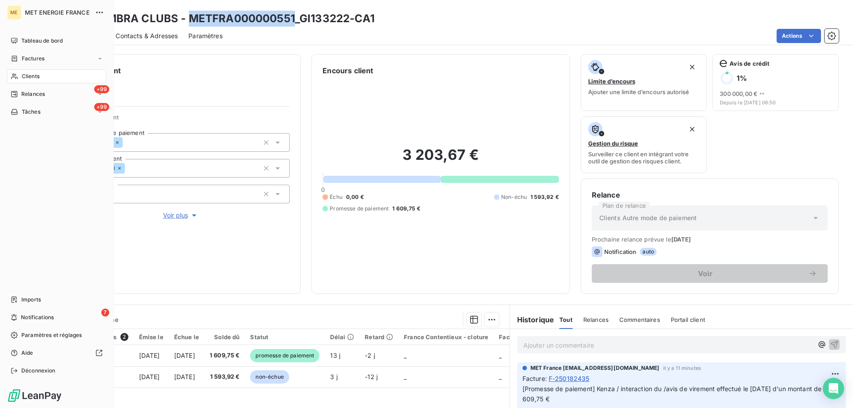
click at [40, 70] on div "Clients" at bounding box center [56, 76] width 99 height 14
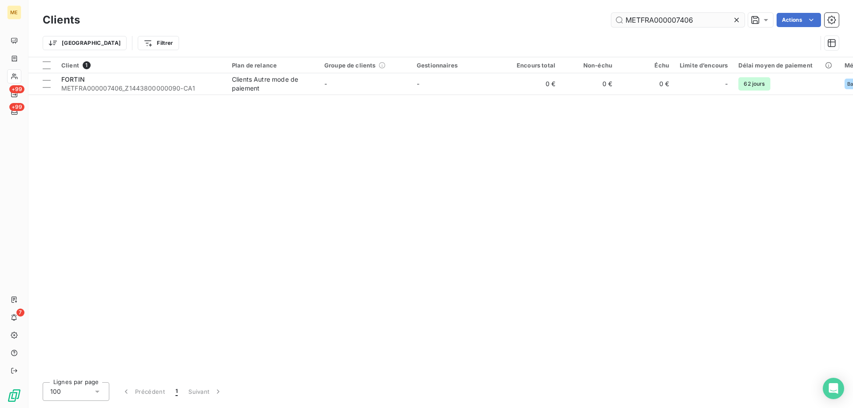
click at [678, 17] on input "METFRA000007406" at bounding box center [677, 20] width 133 height 14
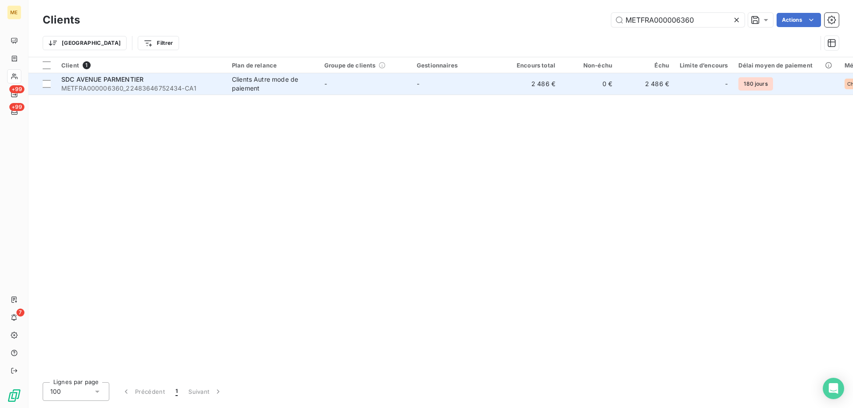
type input "METFRA000006360"
click at [192, 88] on span "METFRA000006360_22483646752434-CA1" at bounding box center [141, 88] width 160 height 9
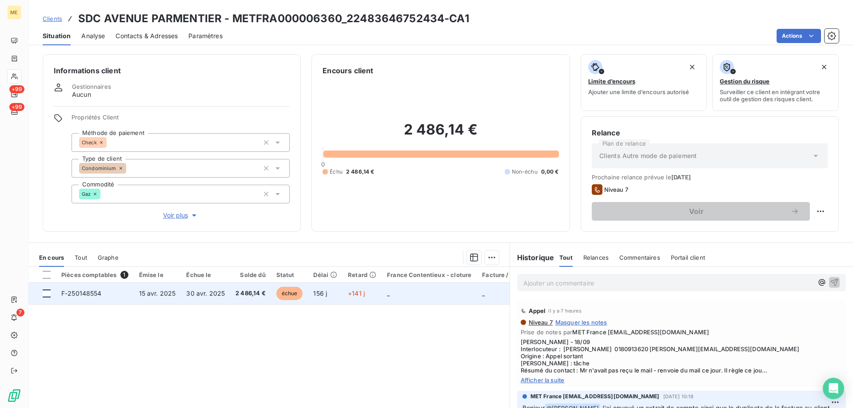
click at [44, 293] on div at bounding box center [47, 294] width 8 height 8
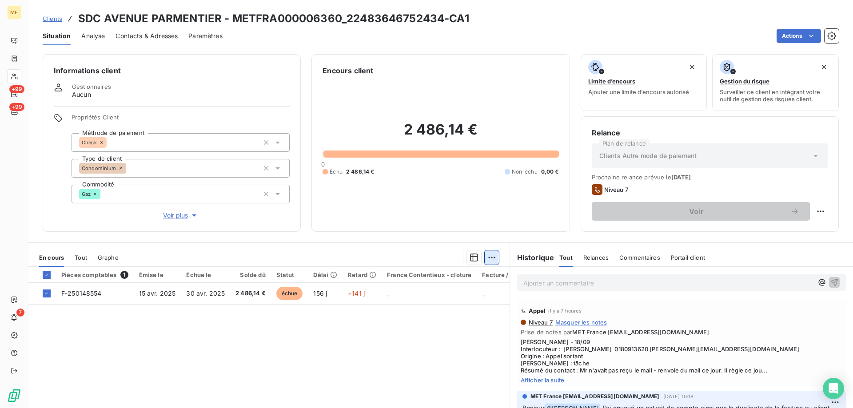
click at [486, 259] on html "ME +99 +99 7 Clients SDC AVENUE PARMENTIER - METFRA000006360_22483646752434-CA1…" at bounding box center [426, 204] width 853 height 408
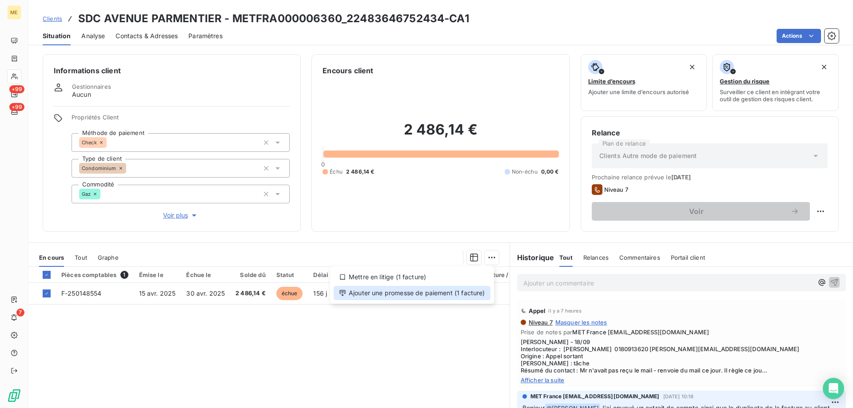
click at [423, 288] on div "Ajouter une promesse de paiement (1 facture)" at bounding box center [412, 293] width 157 height 14
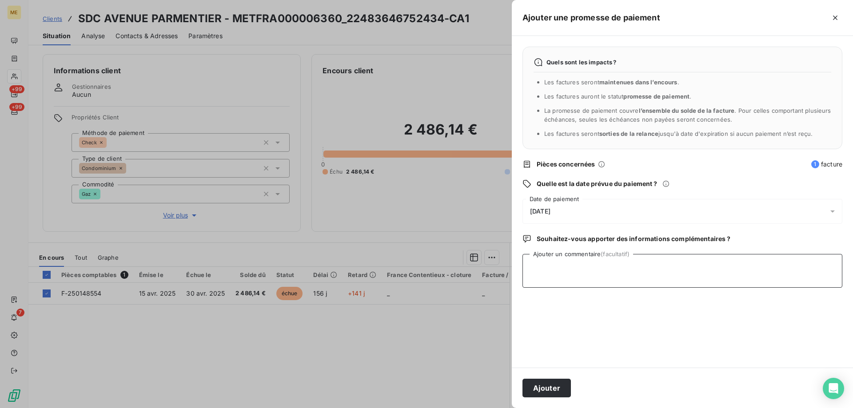
click at [579, 258] on textarea "Ajouter un commentaire (facultatif)" at bounding box center [682, 271] width 320 height 34
click at [782, 261] on textarea "Kenza / interaction du / avis de virement d'un montant de 3486.14€ effectué le" at bounding box center [682, 271] width 320 height 34
paste textarea "[DATE]"
click at [674, 203] on div "[DATE]" at bounding box center [682, 211] width 320 height 25
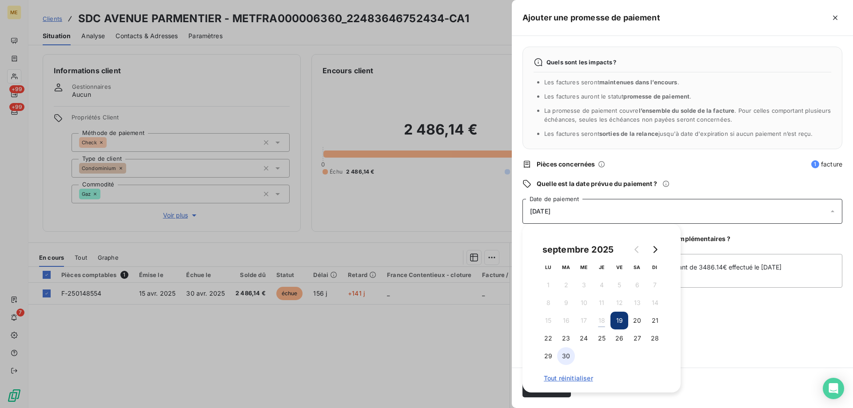
click at [563, 355] on button "30" at bounding box center [566, 356] width 18 height 18
click at [742, 225] on div "Quels sont les impacts ? Les factures seront maintenues dans l’encours . Les fa…" at bounding box center [682, 202] width 341 height 332
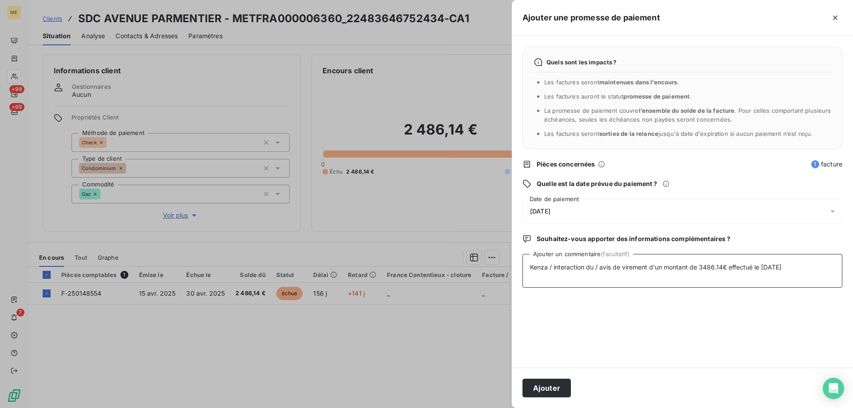
click at [595, 266] on textarea "Kenza / interaction du / avis de virement d'un montant de 3486.14€ effectué le …" at bounding box center [682, 271] width 320 height 34
paste textarea "[DATE] 14:34"
type textarea "Kenza / interaction du [DATE] 14:34 / avis de virement d'un montant de 3486.14€…"
click at [555, 387] on button "Ajouter" at bounding box center [546, 388] width 48 height 19
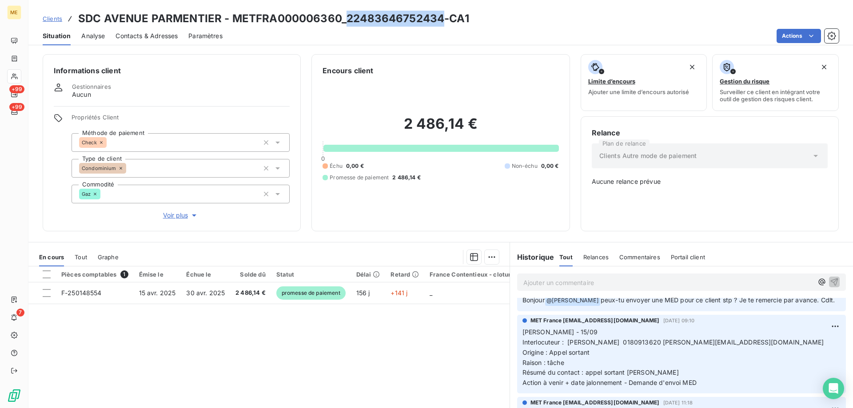
copy h3 "22483646752434"
drag, startPoint x: 441, startPoint y: 19, endPoint x: 297, endPoint y: 25, distance: 144.1
click at [344, 16] on h3 "SDC AVENUE PARMENTIER - METFRA000006360_22483646752434-CA1" at bounding box center [273, 19] width 391 height 16
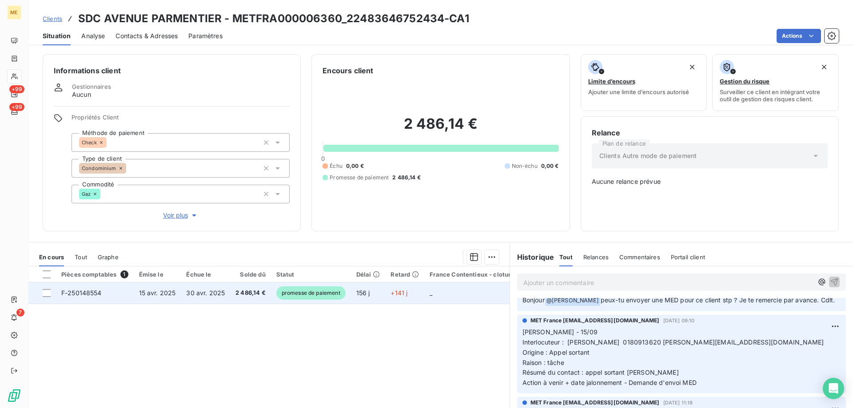
click at [162, 297] on td "15 avr. 2025" at bounding box center [158, 293] width 48 height 21
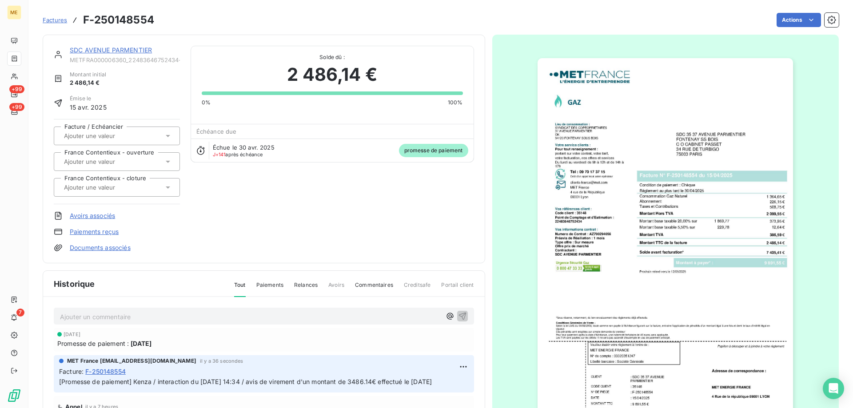
click at [126, 52] on link "SDC AVENUE PARMENTIER" at bounding box center [111, 50] width 82 height 8
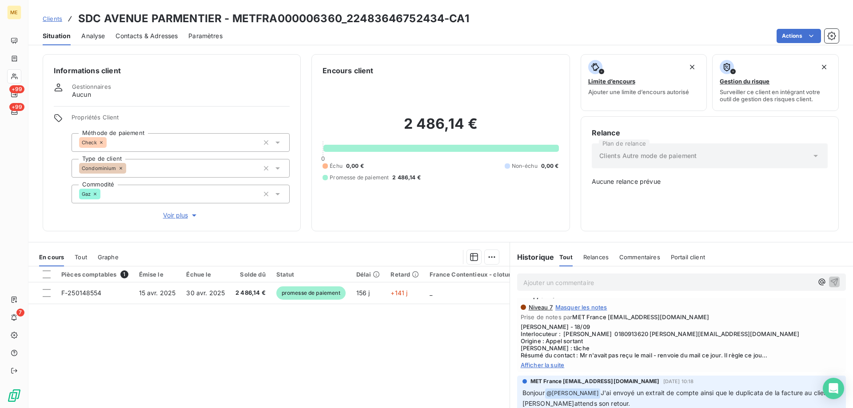
scroll to position [89, 0]
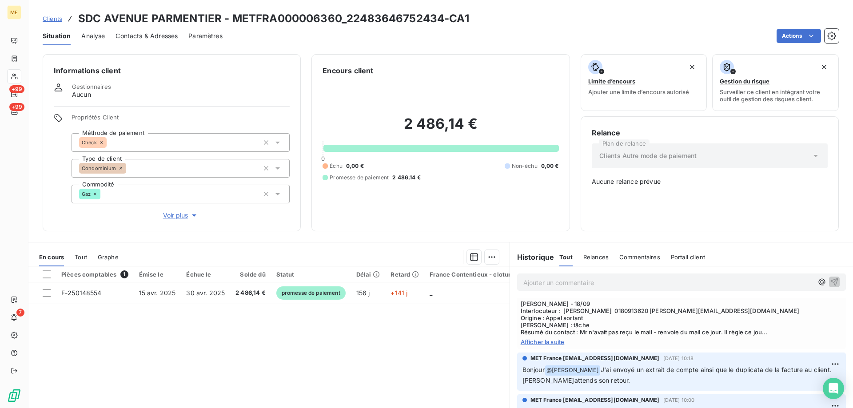
click at [542, 346] on span "Afficher la suite" at bounding box center [682, 342] width 322 height 7
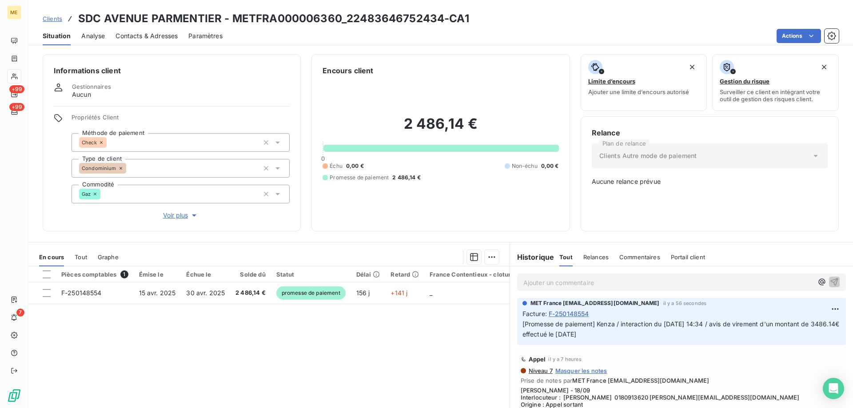
scroll to position [0, 0]
